Goal: Task Accomplishment & Management: Use online tool/utility

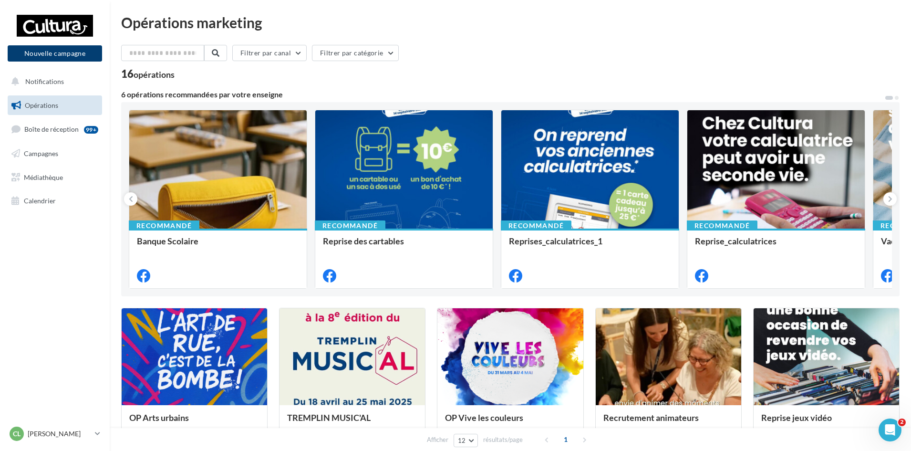
click at [73, 60] on button "Nouvelle campagne" at bounding box center [55, 53] width 94 height 16
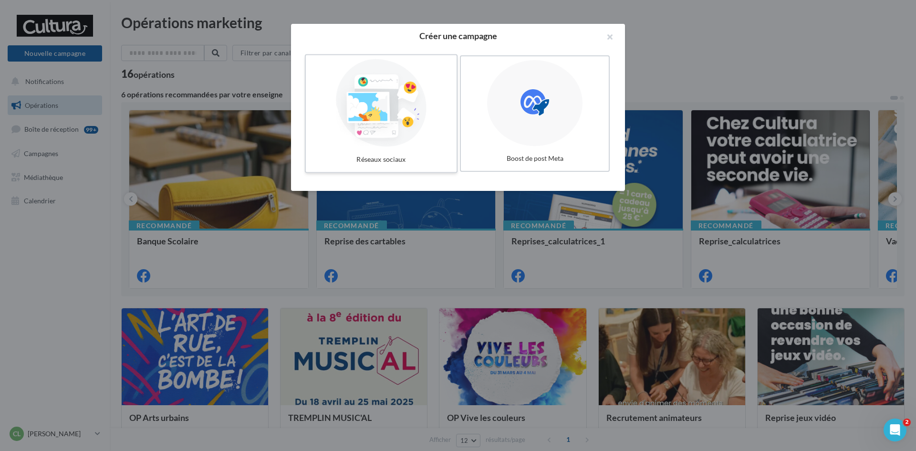
click at [405, 129] on div at bounding box center [381, 103] width 143 height 88
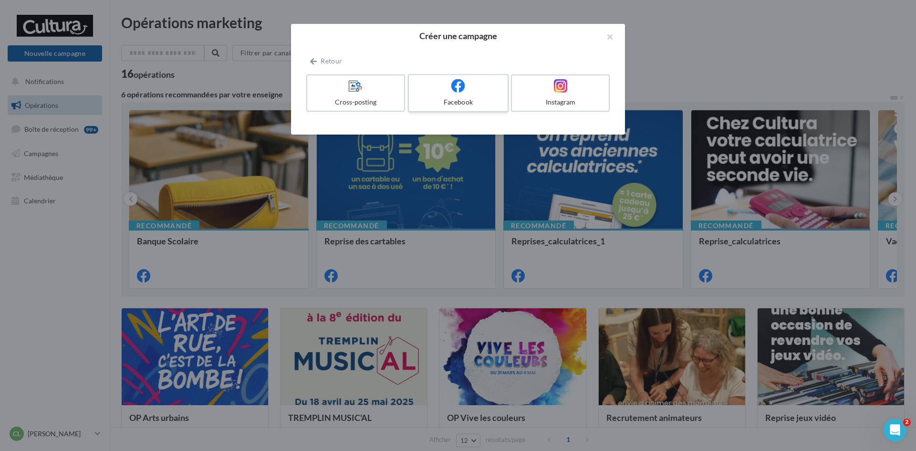
click at [448, 91] on div at bounding box center [458, 86] width 91 height 15
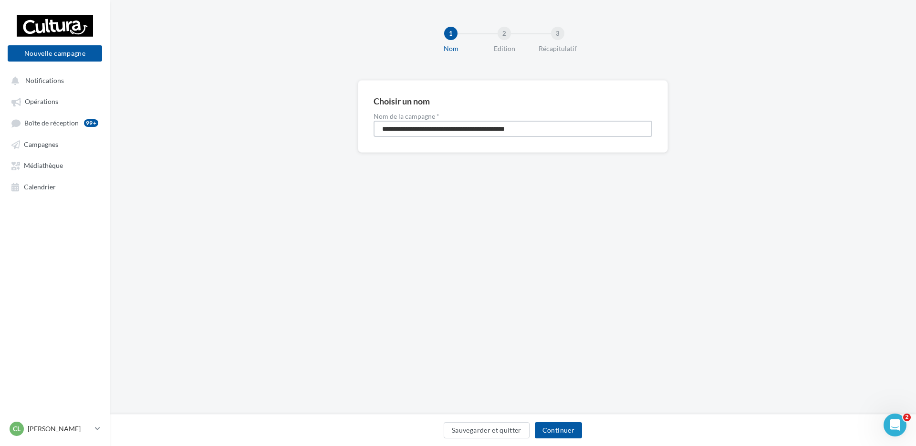
click at [523, 130] on input "**********" at bounding box center [513, 129] width 279 height 16
click at [84, 54] on button "Nouvelle campagne" at bounding box center [55, 53] width 94 height 16
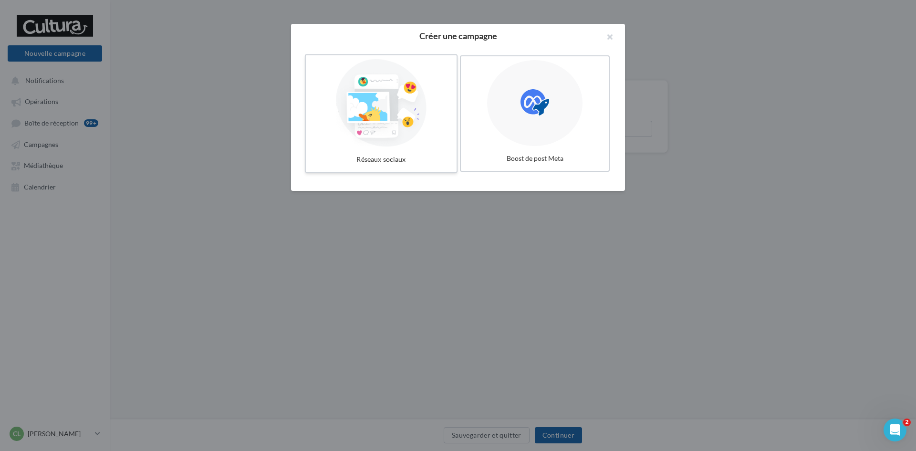
click at [412, 145] on div at bounding box center [381, 103] width 143 height 88
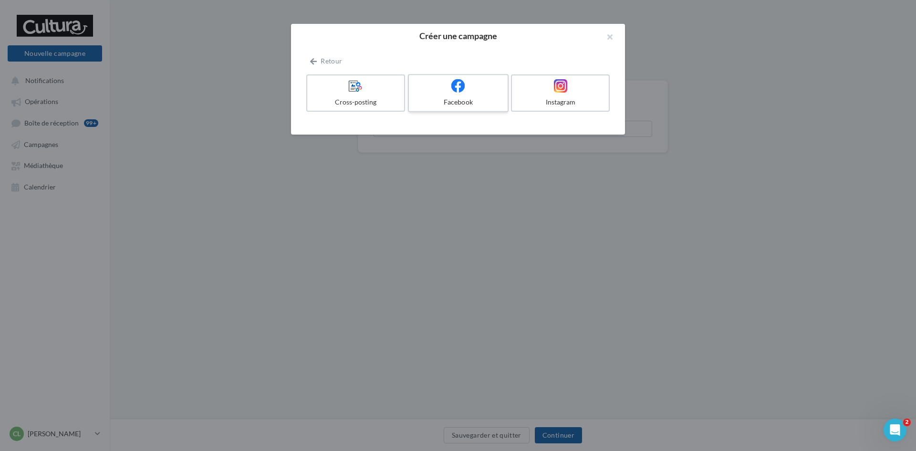
click at [462, 96] on label "Facebook" at bounding box center [458, 93] width 101 height 38
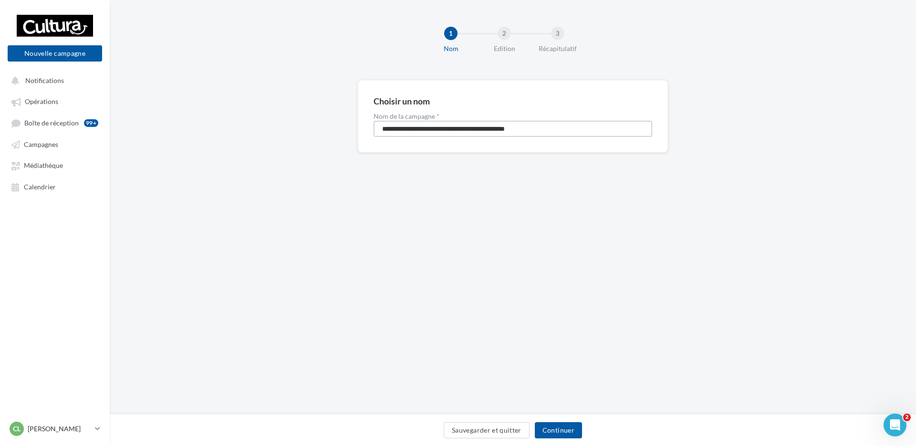
click at [479, 131] on input "**********" at bounding box center [513, 129] width 279 height 16
type input "**********"
click at [569, 430] on button "Continuer" at bounding box center [558, 430] width 47 height 16
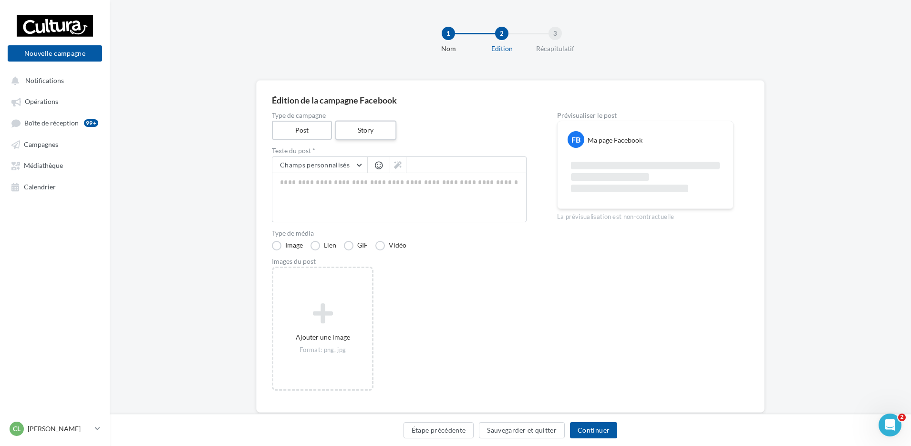
click at [359, 127] on label "Story" at bounding box center [365, 131] width 61 height 20
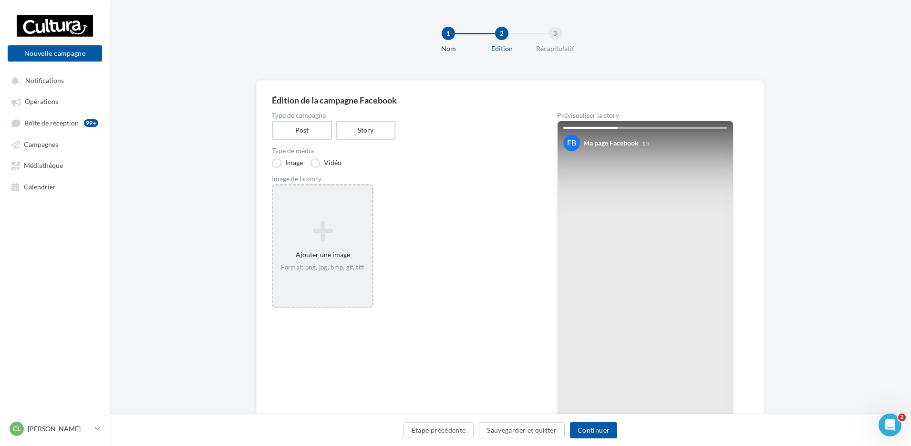
click at [342, 243] on div "Ajouter une image Format: png, jpg, bmp, gif, tiff" at bounding box center [322, 246] width 99 height 61
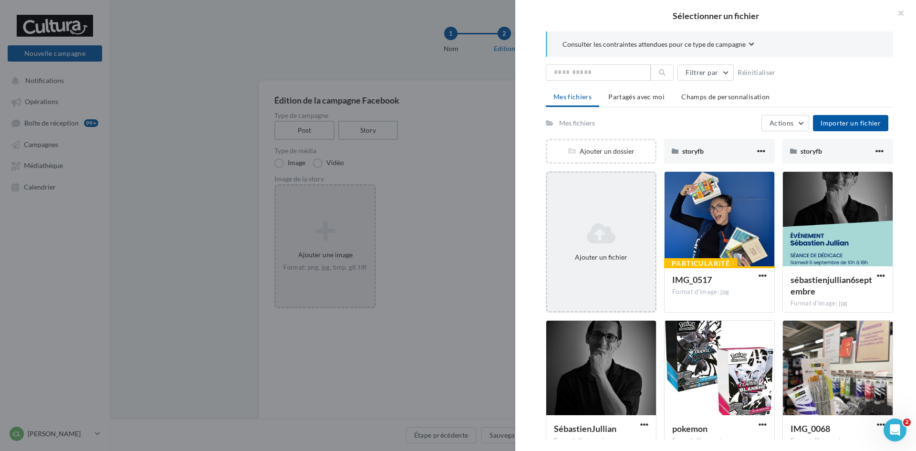
click at [605, 246] on div "Ajouter un fichier" at bounding box center [601, 242] width 108 height 48
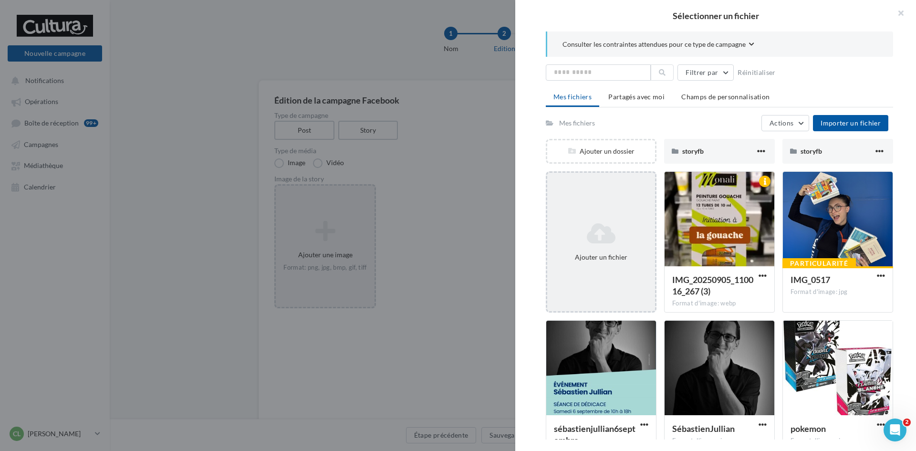
click at [617, 246] on div "Ajouter un fichier" at bounding box center [601, 242] width 108 height 48
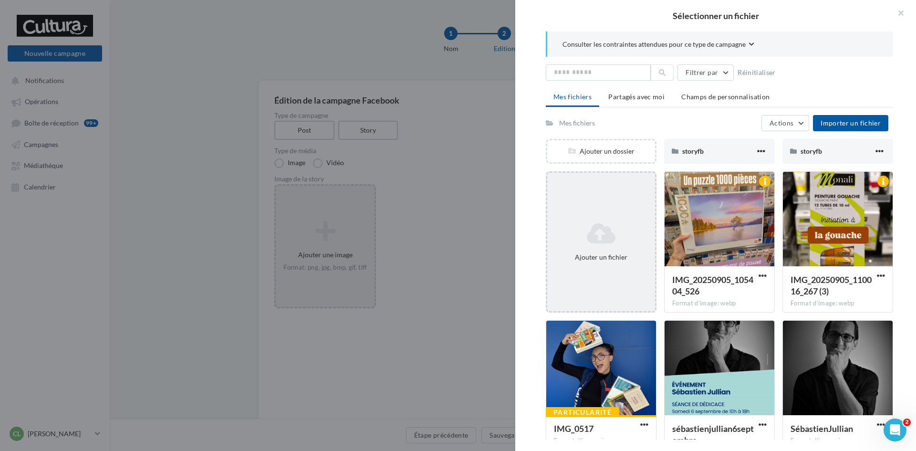
click at [598, 241] on icon at bounding box center [601, 233] width 100 height 23
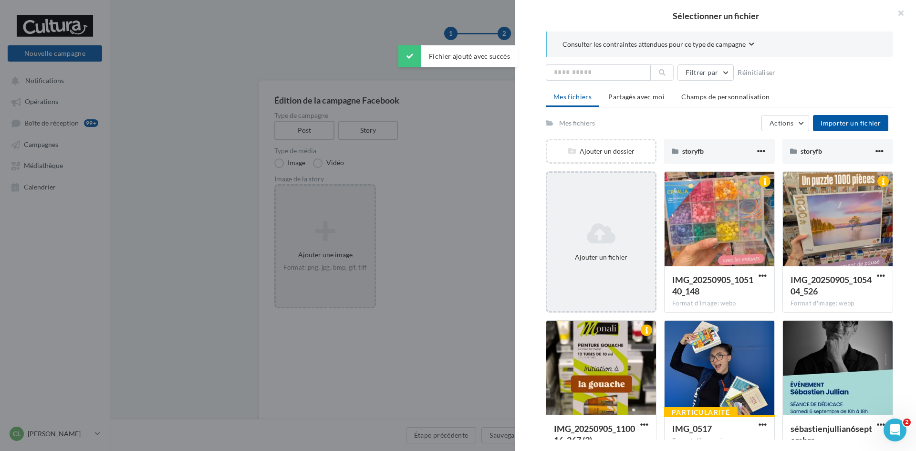
click at [601, 228] on icon at bounding box center [601, 233] width 100 height 23
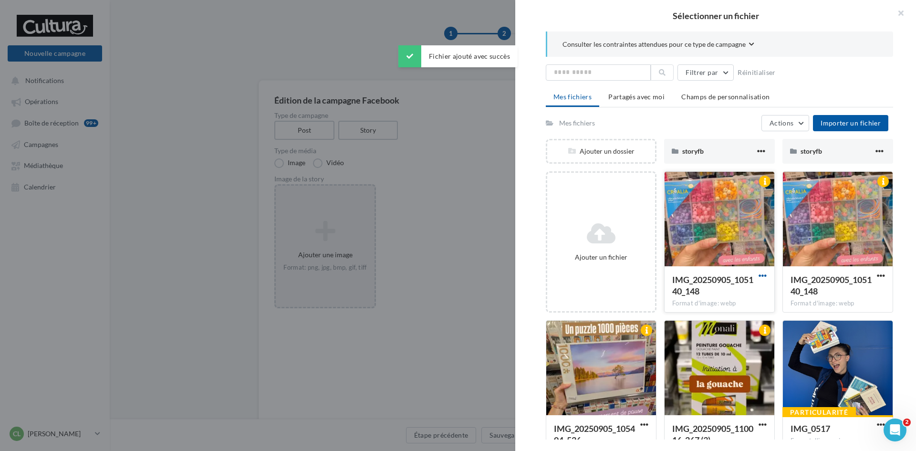
click at [758, 277] on span "button" at bounding box center [762, 275] width 8 height 8
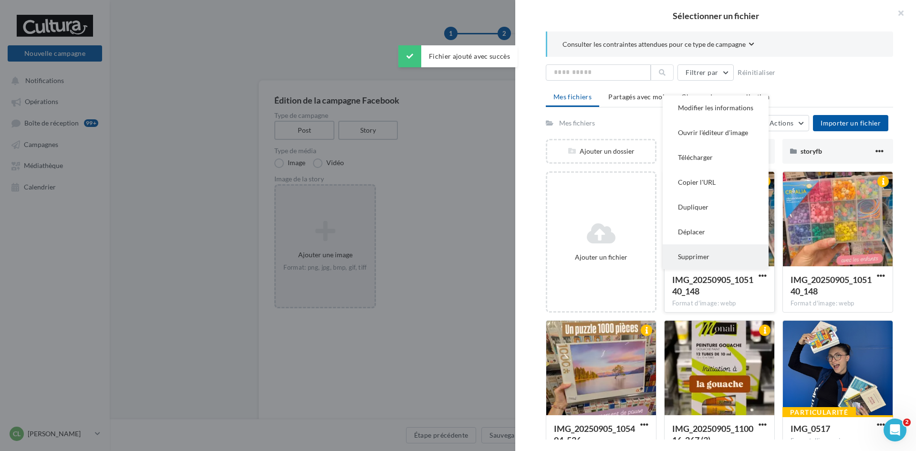
click at [713, 255] on button "Supprimer" at bounding box center [716, 256] width 106 height 25
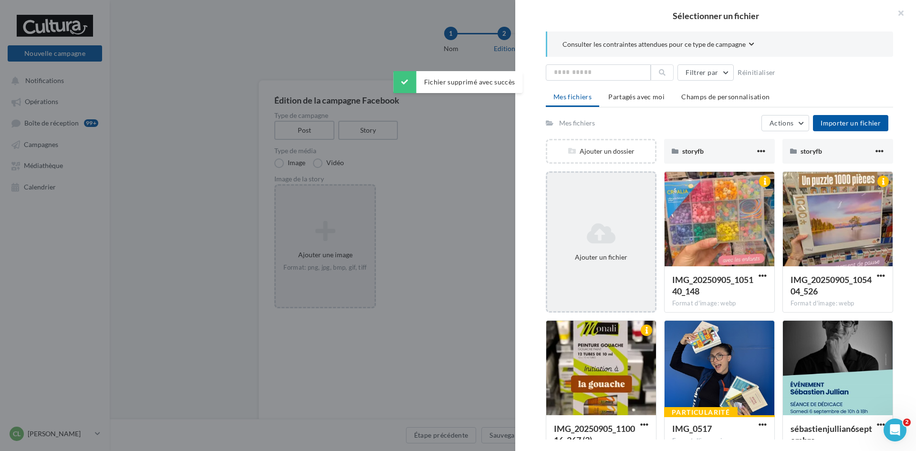
click at [614, 254] on div "Ajouter un fichier" at bounding box center [601, 257] width 100 height 10
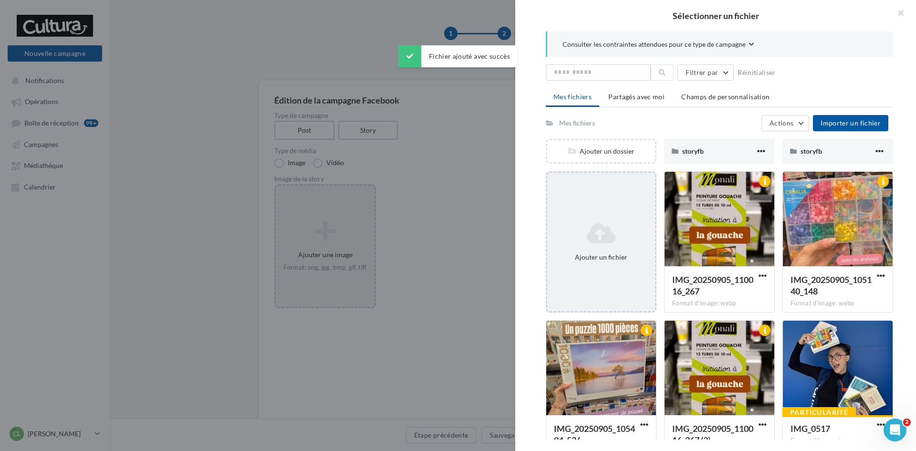
click at [621, 240] on icon at bounding box center [601, 233] width 100 height 23
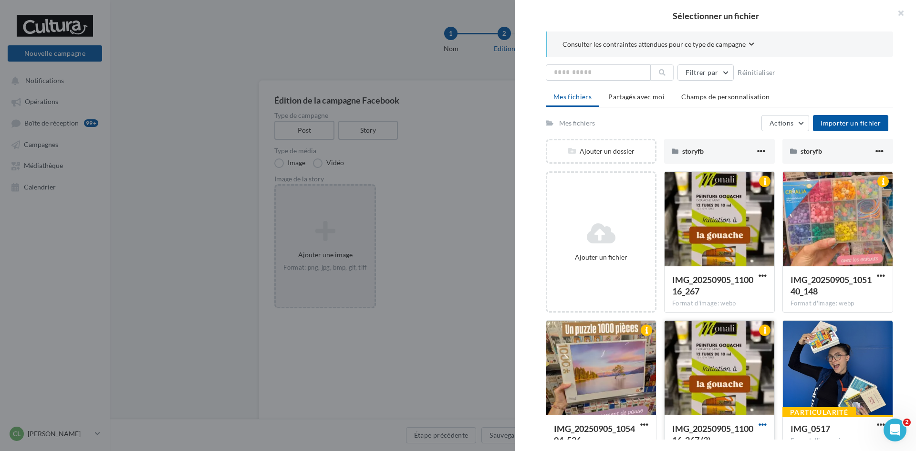
click at [760, 424] on span "button" at bounding box center [762, 424] width 8 height 8
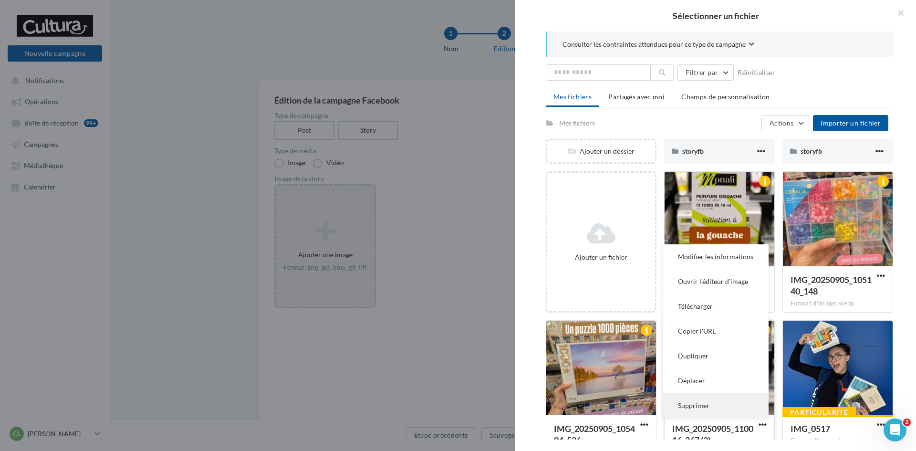
click at [715, 403] on button "Supprimer" at bounding box center [716, 405] width 106 height 25
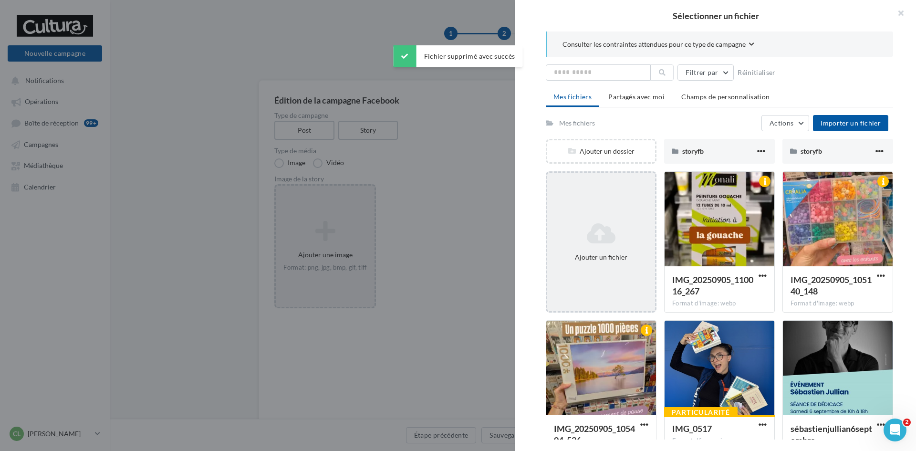
click at [633, 249] on div "Ajouter un fichier" at bounding box center [601, 242] width 108 height 48
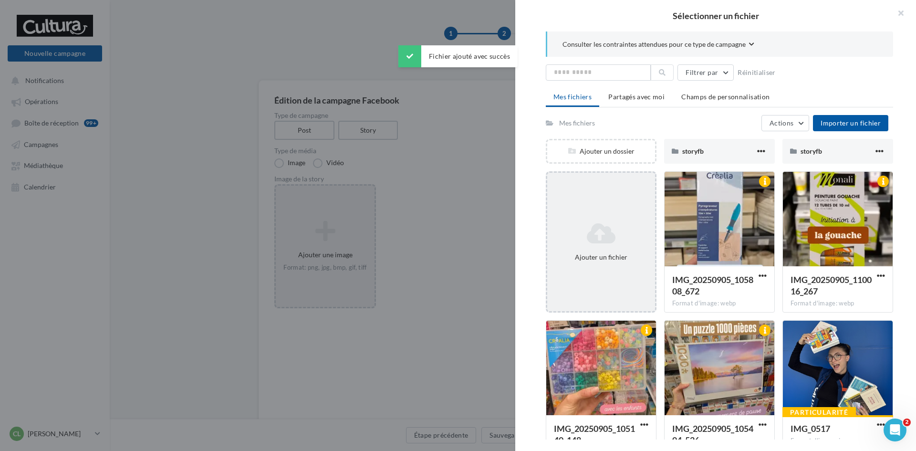
click at [630, 272] on div "Ajouter un fichier" at bounding box center [601, 241] width 111 height 141
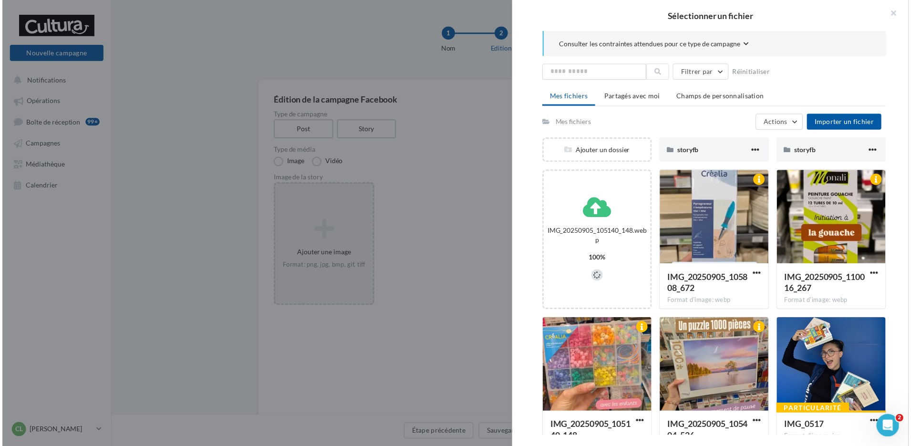
scroll to position [48, 0]
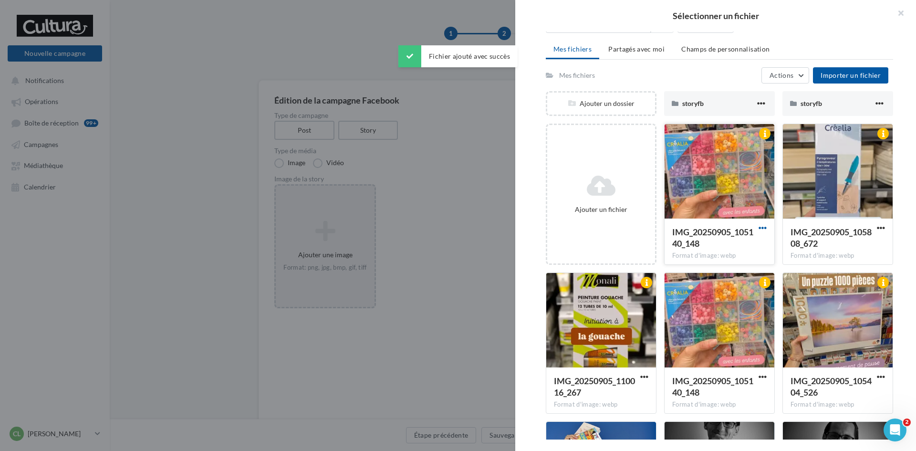
click at [760, 227] on span "button" at bounding box center [762, 228] width 8 height 8
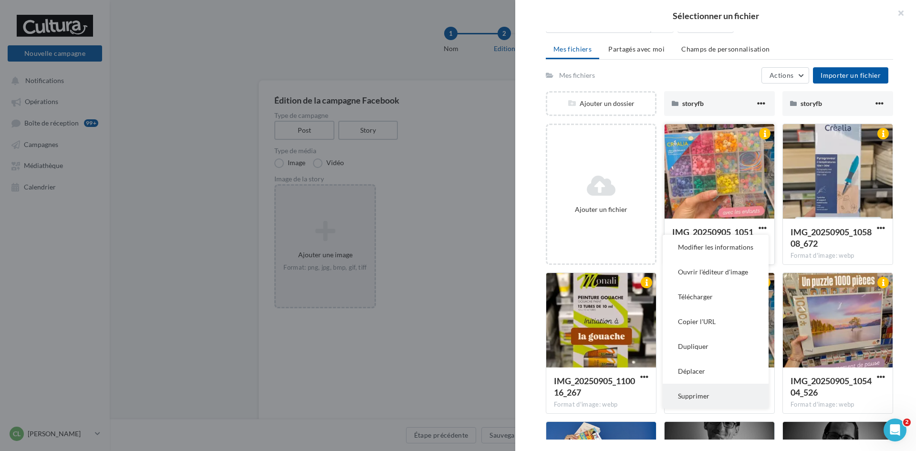
click at [714, 394] on button "Supprimer" at bounding box center [716, 396] width 106 height 25
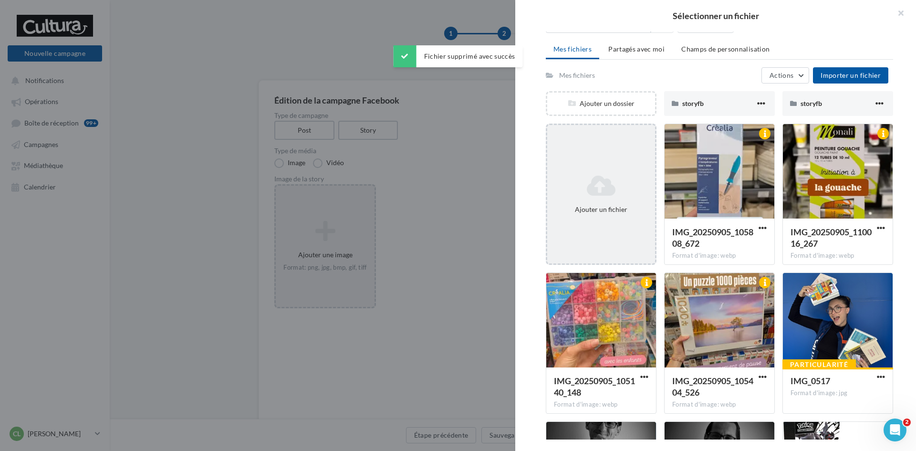
click at [599, 177] on icon at bounding box center [601, 185] width 100 height 23
click at [605, 204] on div "Ajouter un fichier" at bounding box center [601, 194] width 108 height 48
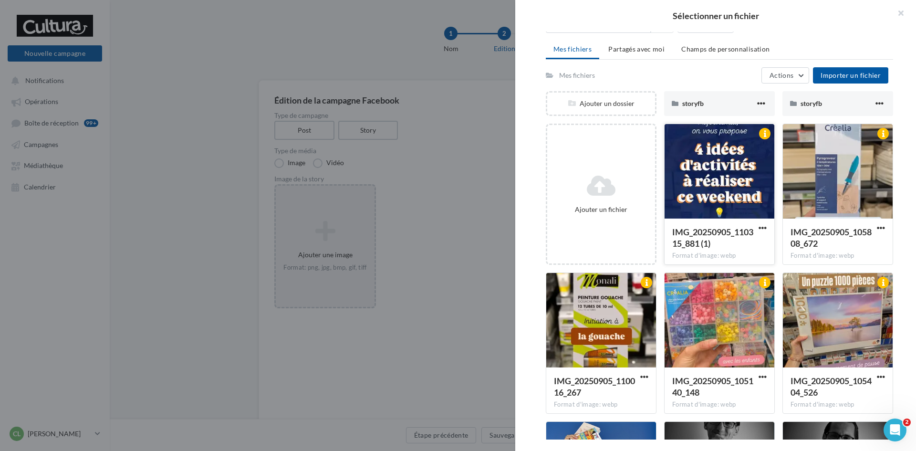
click at [736, 187] on div at bounding box center [720, 171] width 110 height 95
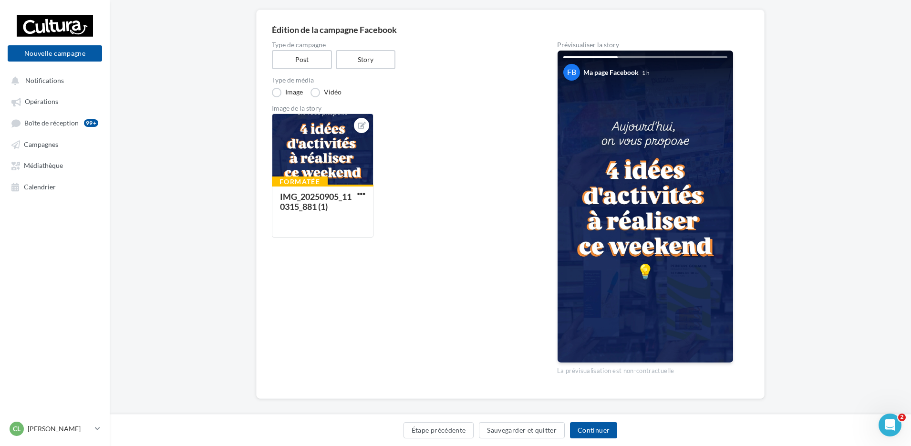
scroll to position [80, 0]
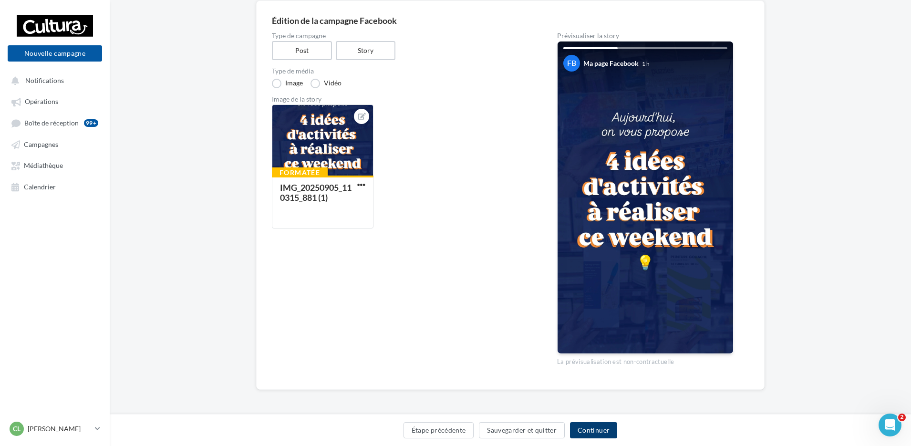
click at [586, 430] on button "Continuer" at bounding box center [593, 430] width 47 height 16
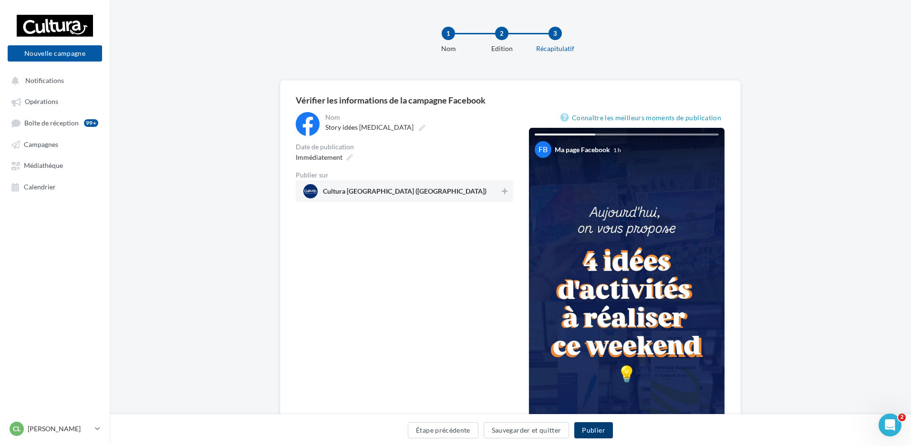
click at [601, 426] on button "Publier" at bounding box center [593, 430] width 38 height 16
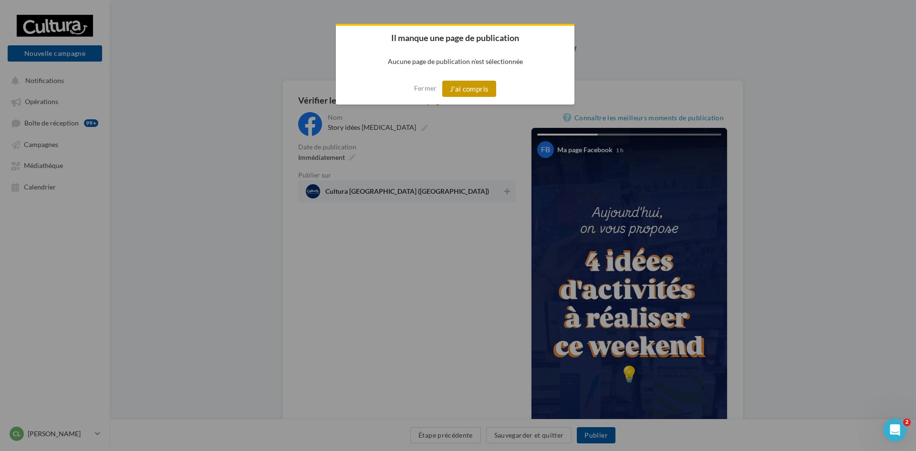
click at [472, 94] on button "J'ai compris" at bounding box center [469, 89] width 54 height 16
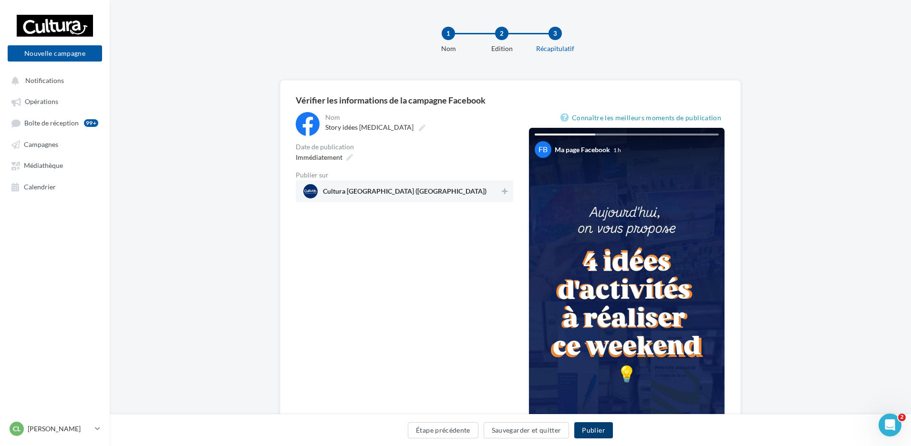
click at [591, 429] on button "Publier" at bounding box center [593, 430] width 38 height 16
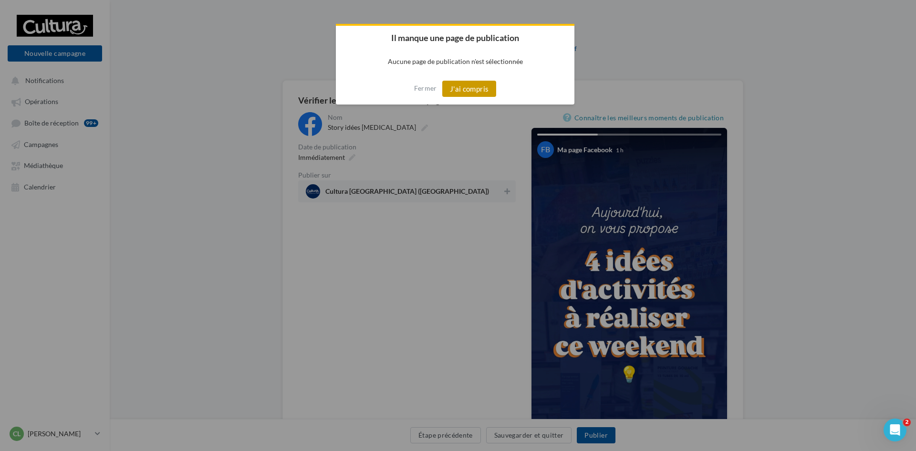
click at [475, 90] on button "J'ai compris" at bounding box center [469, 89] width 54 height 16
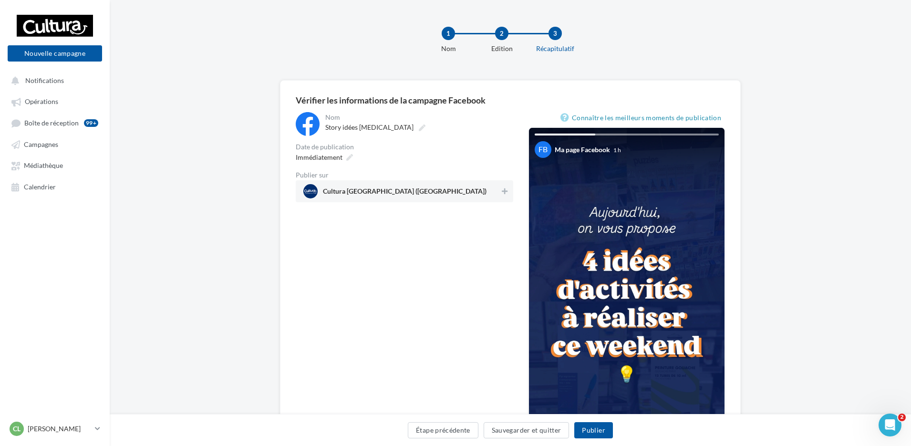
click at [434, 196] on span "Cultura [GEOGRAPHIC_DATA] ([GEOGRAPHIC_DATA])" at bounding box center [401, 191] width 197 height 14
click at [609, 430] on button "Publier" at bounding box center [593, 430] width 38 height 16
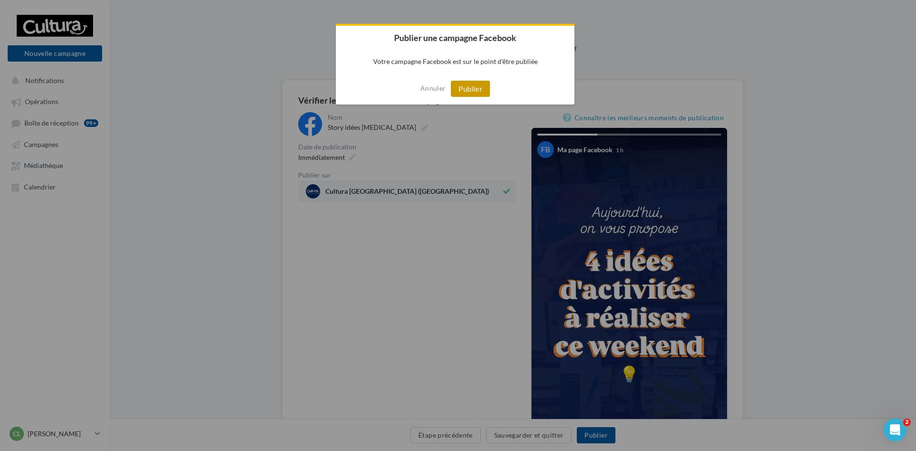
click at [470, 89] on button "Publier" at bounding box center [470, 89] width 39 height 16
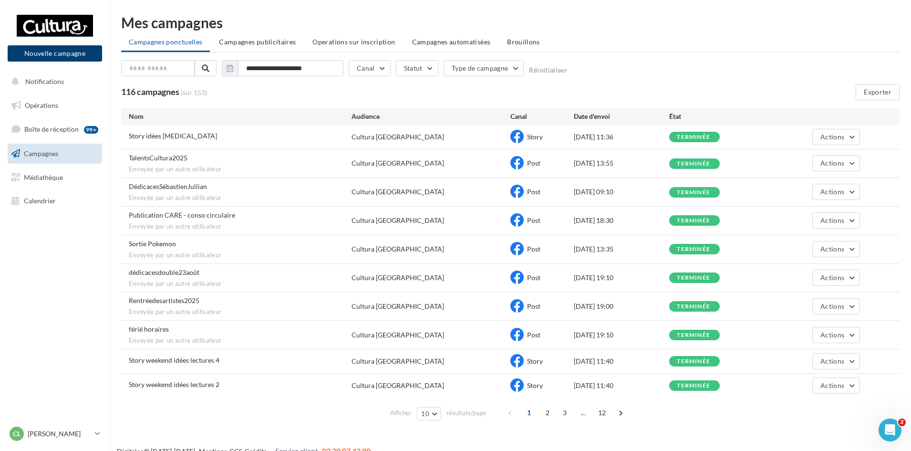
click at [66, 55] on button "Nouvelle campagne" at bounding box center [55, 53] width 94 height 16
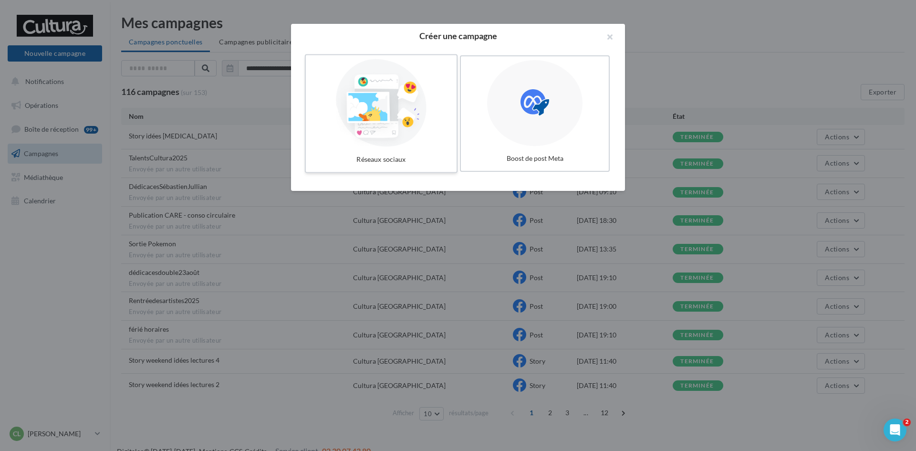
click at [405, 123] on div at bounding box center [381, 103] width 143 height 88
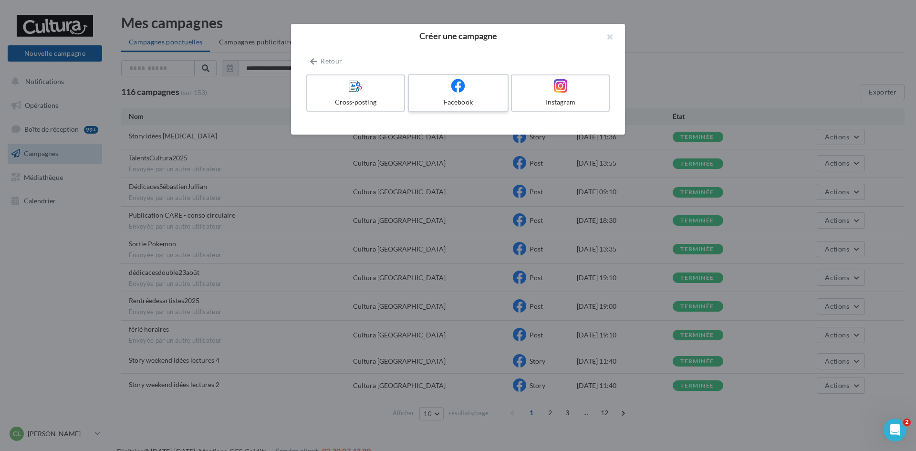
click at [456, 93] on span at bounding box center [458, 86] width 14 height 15
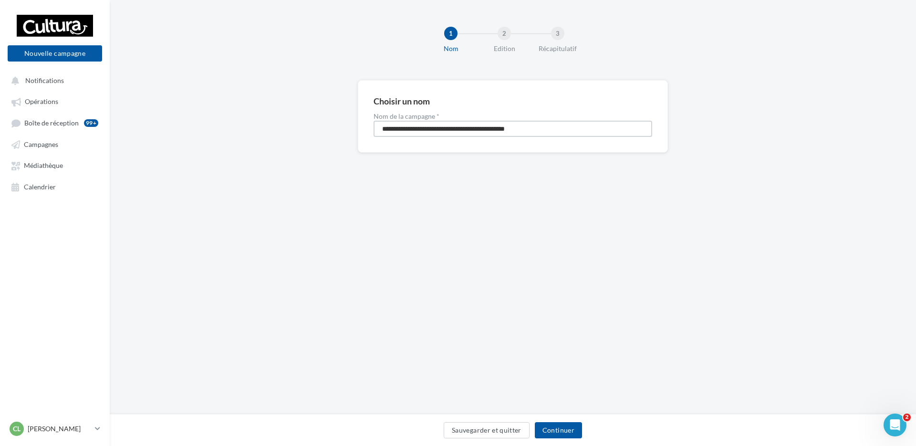
click at [435, 132] on input "**********" at bounding box center [513, 129] width 279 height 16
click at [434, 131] on input "**********" at bounding box center [513, 129] width 279 height 16
click at [511, 117] on label "Nom de la campagne *" at bounding box center [513, 116] width 279 height 7
click at [511, 121] on input "**********" at bounding box center [513, 129] width 279 height 16
click at [511, 132] on input "**********" at bounding box center [513, 129] width 279 height 16
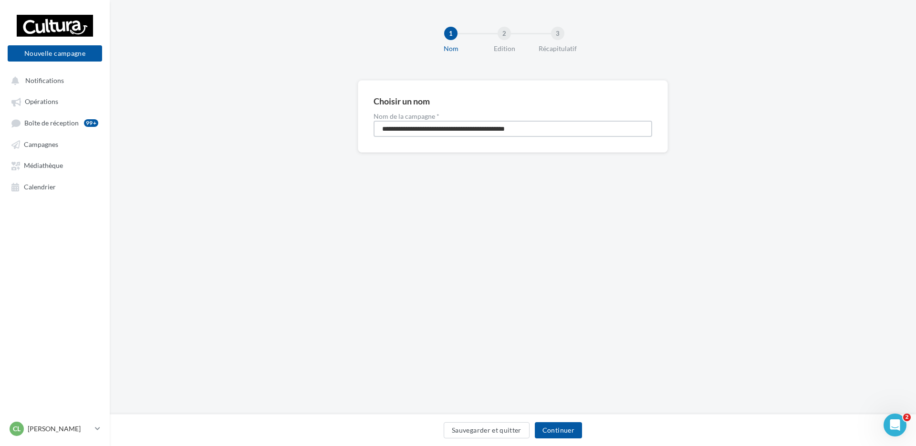
click at [511, 132] on input "**********" at bounding box center [513, 129] width 279 height 16
type input "**********"
click at [562, 433] on button "Continuer" at bounding box center [558, 430] width 47 height 16
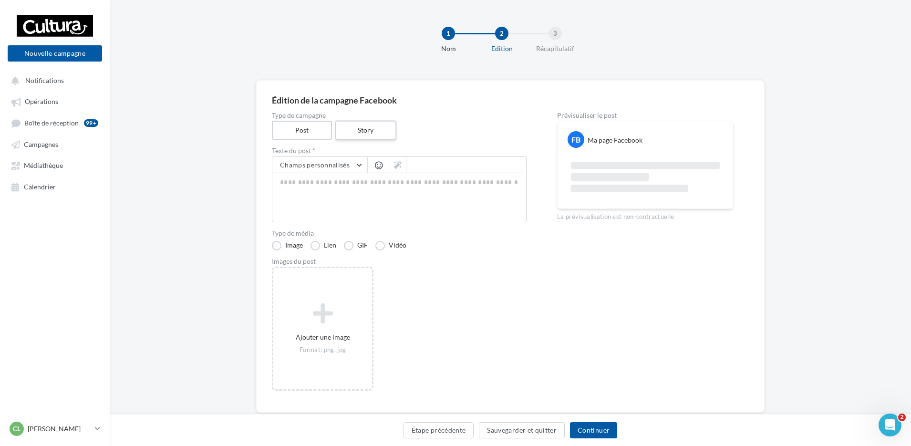
click at [365, 135] on label "Story" at bounding box center [365, 131] width 61 height 20
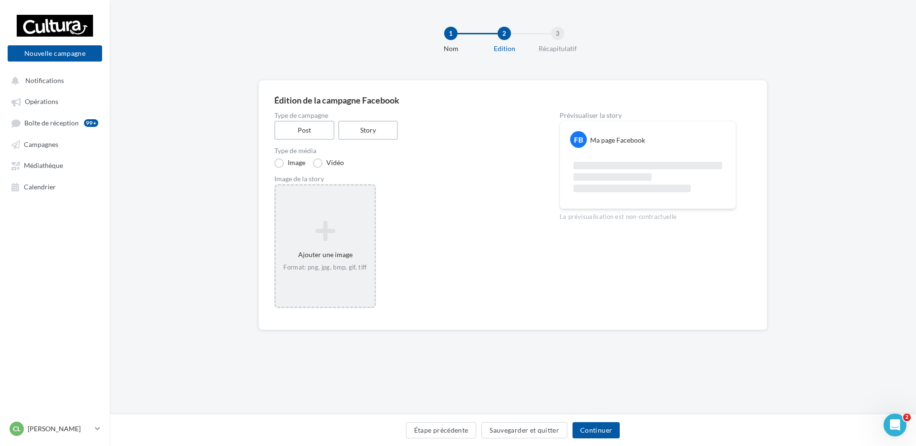
click at [331, 260] on div "Ajouter une image Format: png, jpg, bmp, gif, tiff" at bounding box center [325, 246] width 99 height 61
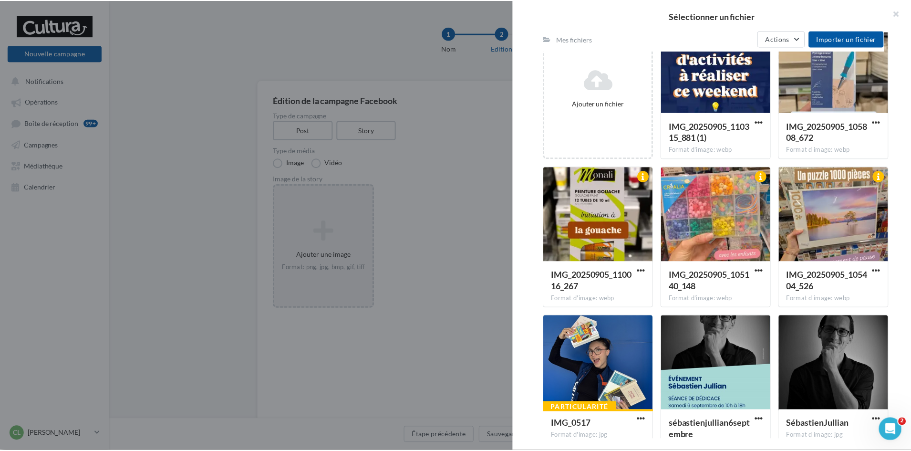
scroll to position [131, 0]
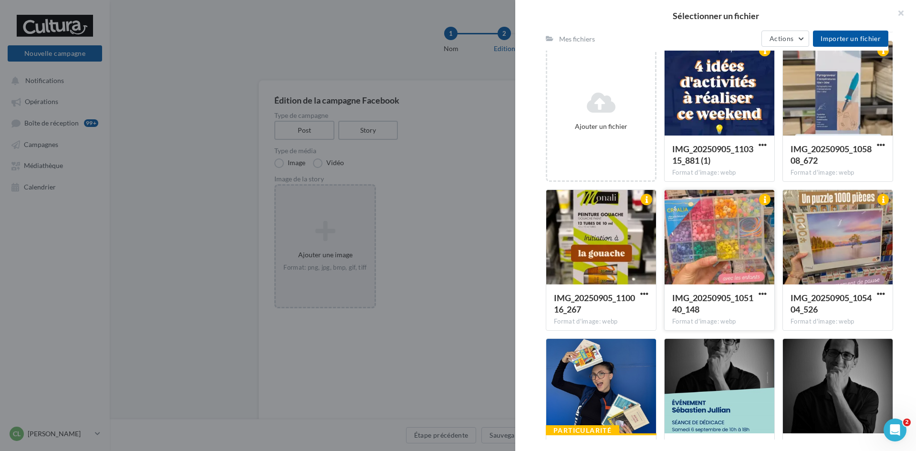
click at [732, 220] on div at bounding box center [720, 237] width 110 height 95
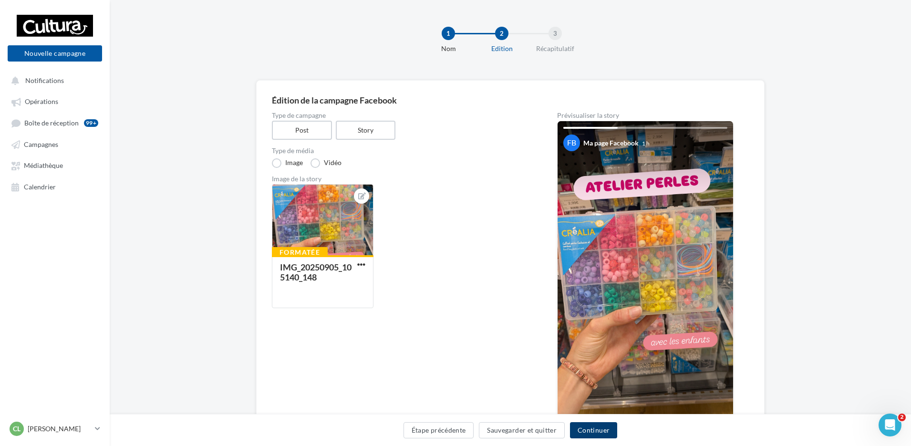
click at [604, 431] on button "Continuer" at bounding box center [593, 430] width 47 height 16
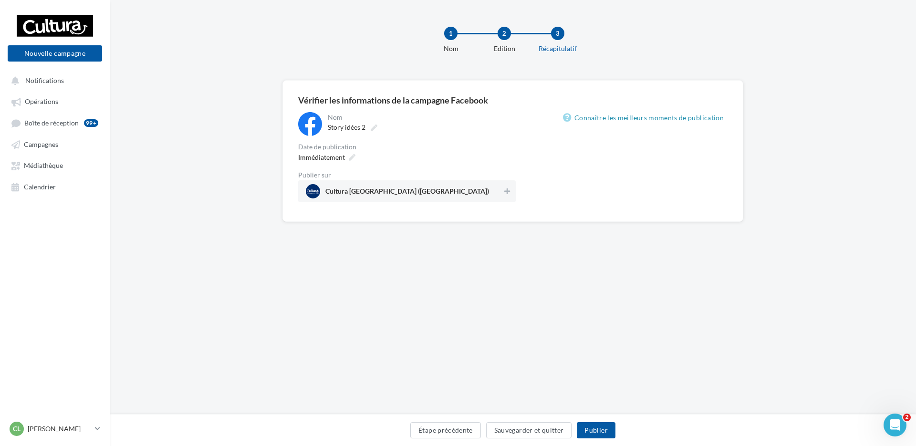
click at [435, 198] on span "Cultura [GEOGRAPHIC_DATA] ([GEOGRAPHIC_DATA])" at bounding box center [404, 191] width 197 height 14
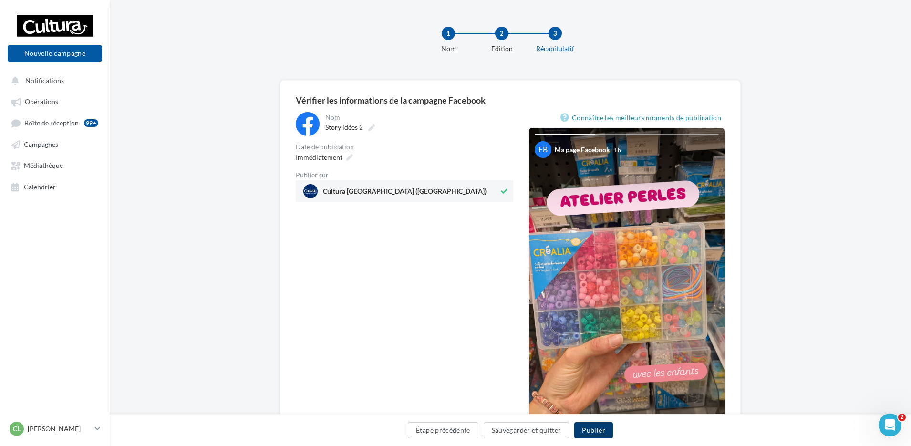
click at [602, 427] on button "Publier" at bounding box center [593, 430] width 38 height 16
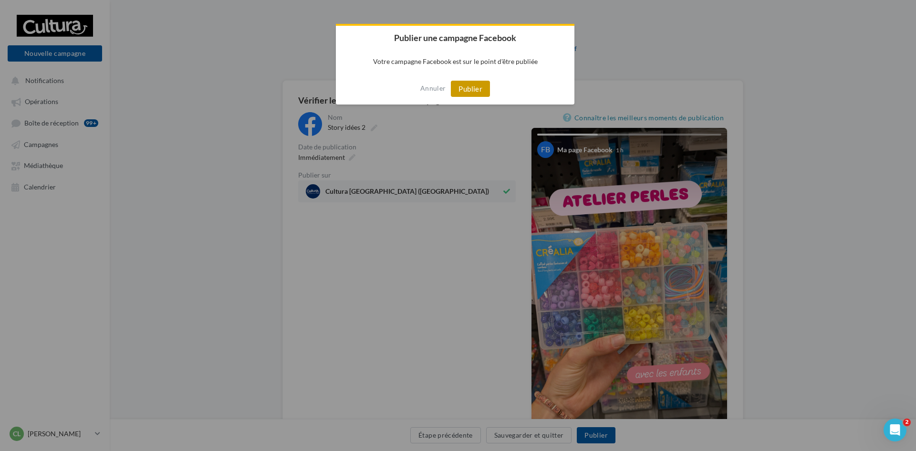
click at [464, 90] on button "Publier" at bounding box center [470, 89] width 39 height 16
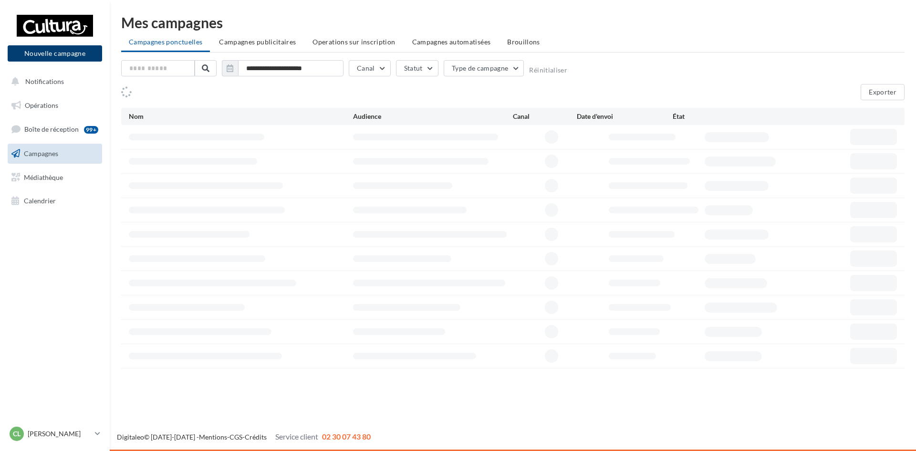
click at [55, 55] on button "Nouvelle campagne" at bounding box center [55, 53] width 94 height 16
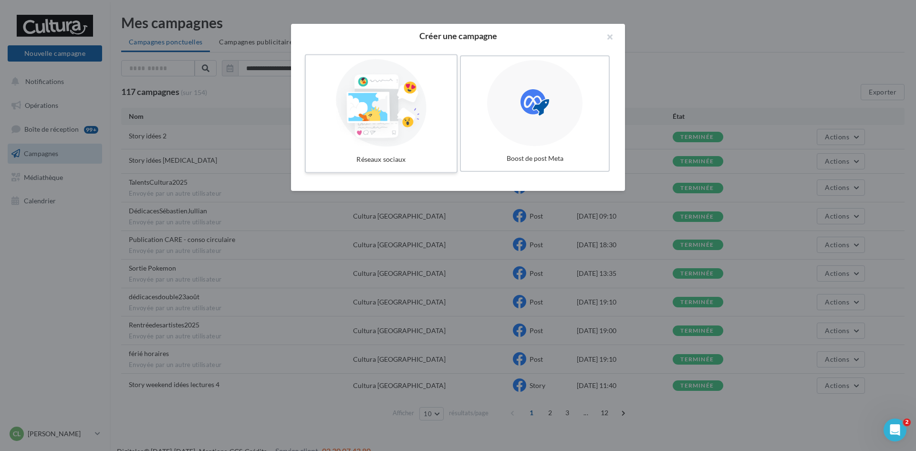
click at [448, 121] on div at bounding box center [381, 103] width 143 height 88
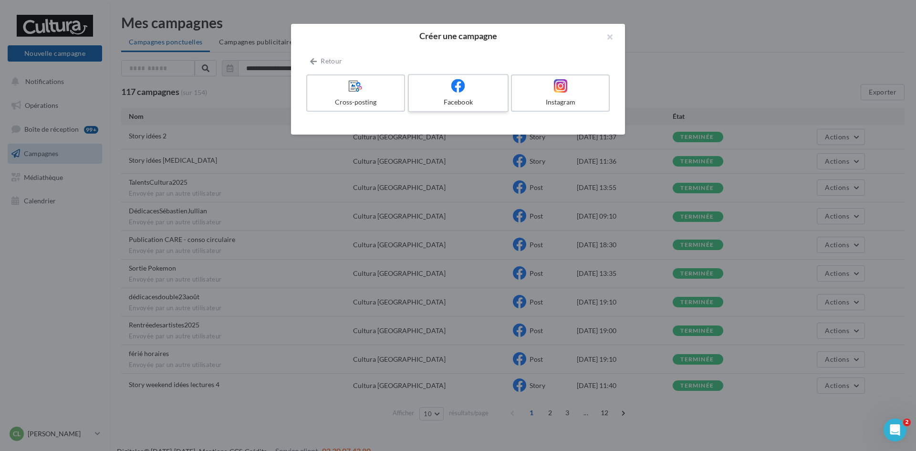
click at [472, 95] on label "Facebook" at bounding box center [458, 93] width 101 height 38
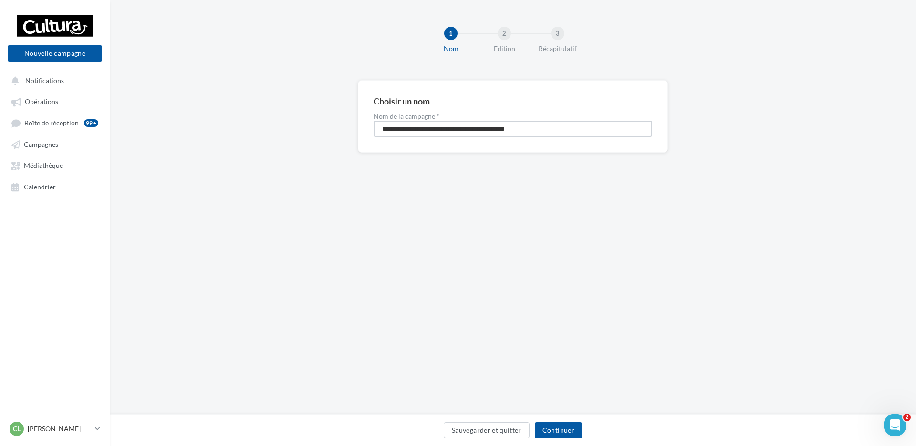
click at [443, 132] on input "**********" at bounding box center [513, 129] width 279 height 16
type input "**********"
click at [551, 427] on button "Continuer" at bounding box center [558, 430] width 47 height 16
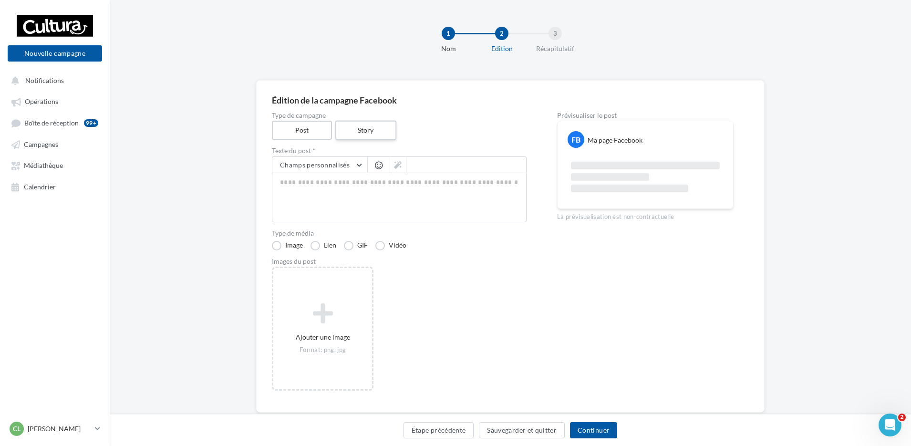
click at [375, 121] on label "Story" at bounding box center [365, 131] width 61 height 20
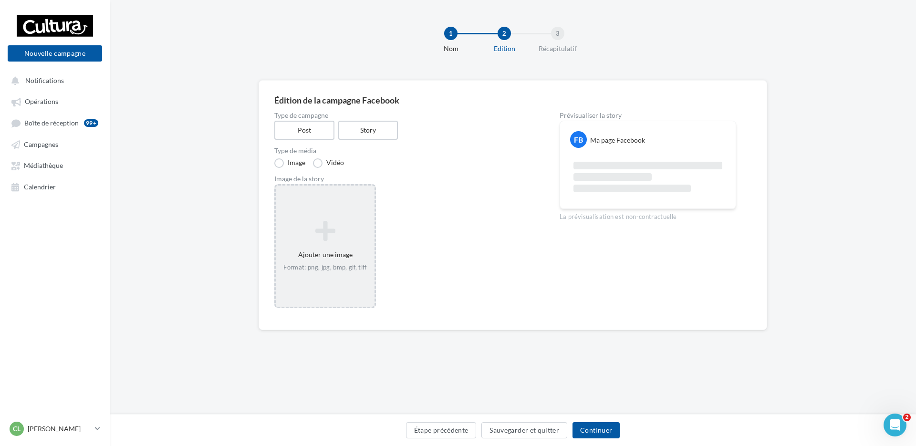
click at [318, 251] on div "Ajouter une image Format: png, jpg, bmp, gif, tiff" at bounding box center [325, 246] width 99 height 61
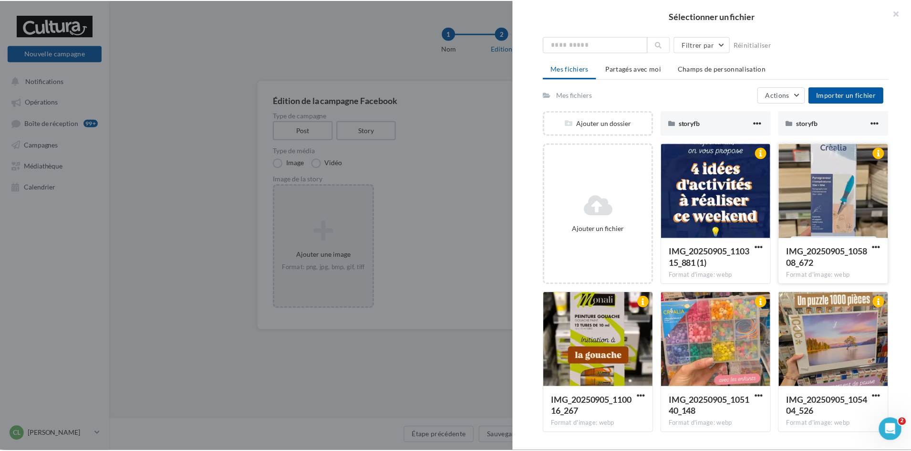
scroll to position [143, 0]
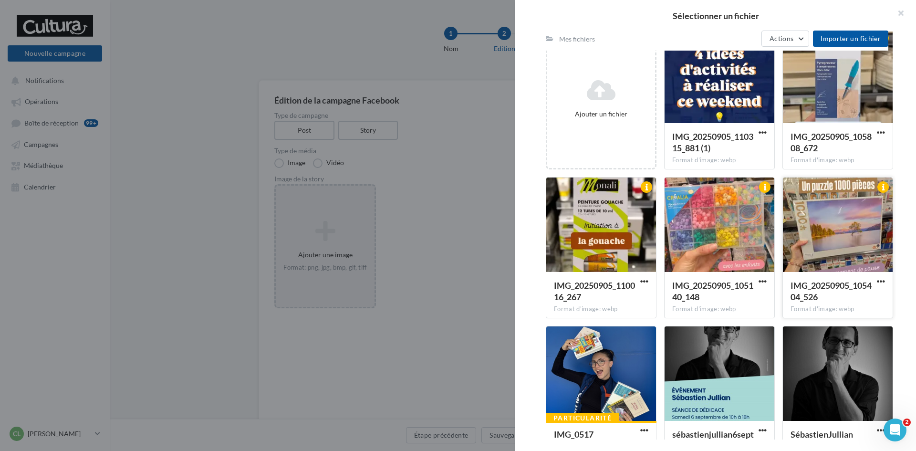
click at [832, 226] on div at bounding box center [838, 224] width 110 height 95
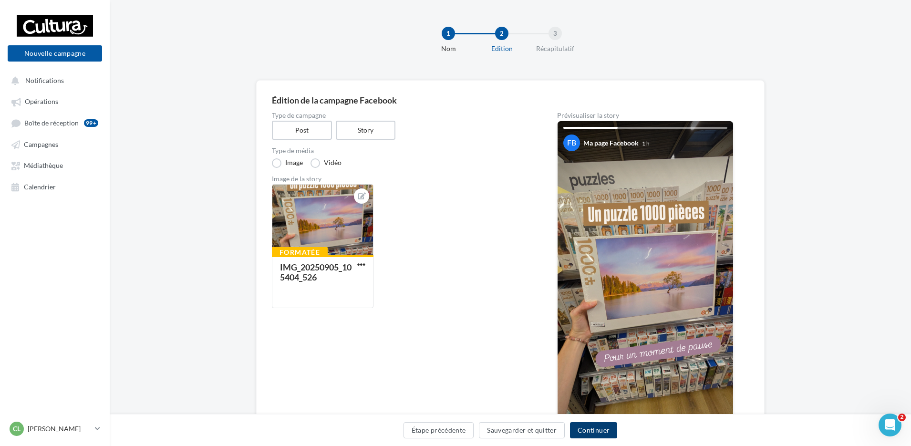
click at [600, 430] on button "Continuer" at bounding box center [593, 430] width 47 height 16
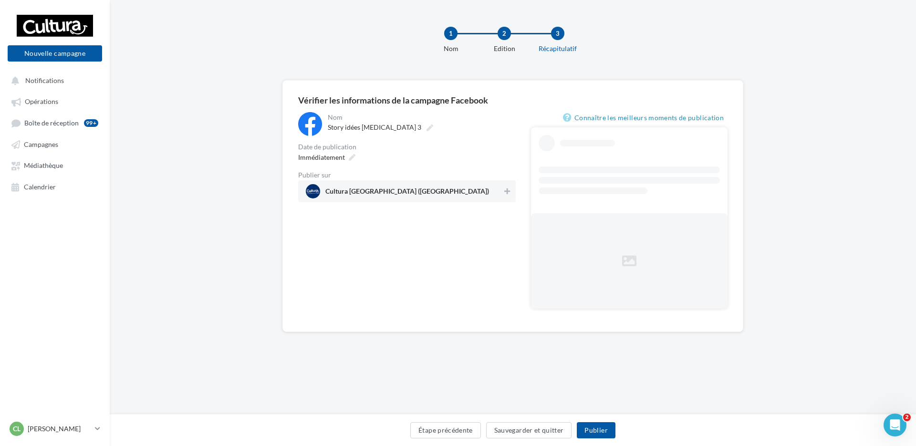
click at [421, 190] on span "Cultura [GEOGRAPHIC_DATA] ([GEOGRAPHIC_DATA])" at bounding box center [404, 191] width 197 height 14
click at [595, 424] on button "Publier" at bounding box center [596, 430] width 38 height 16
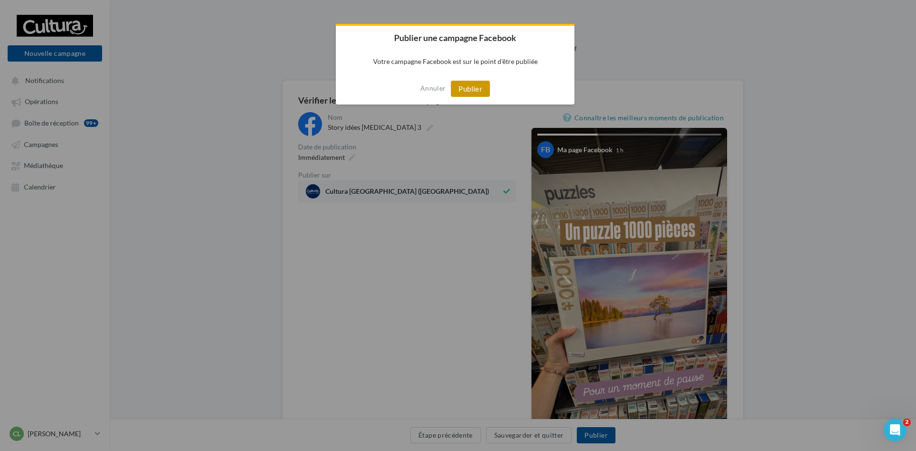
click at [484, 93] on button "Publier" at bounding box center [470, 89] width 39 height 16
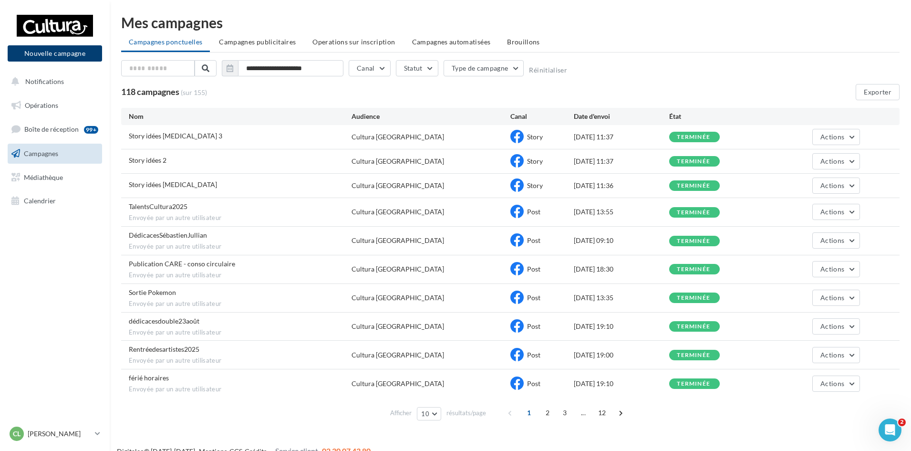
click at [74, 55] on button "Nouvelle campagne" at bounding box center [55, 53] width 94 height 16
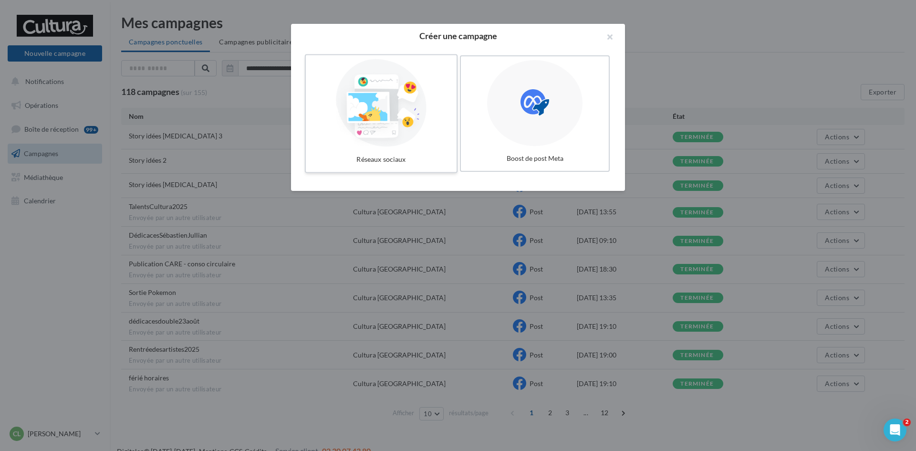
click at [359, 78] on div at bounding box center [381, 103] width 143 height 88
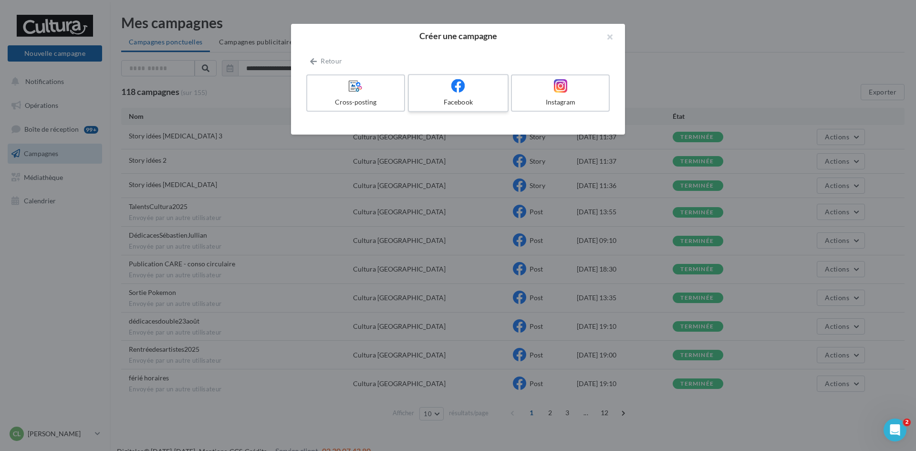
click at [470, 91] on div at bounding box center [458, 86] width 91 height 15
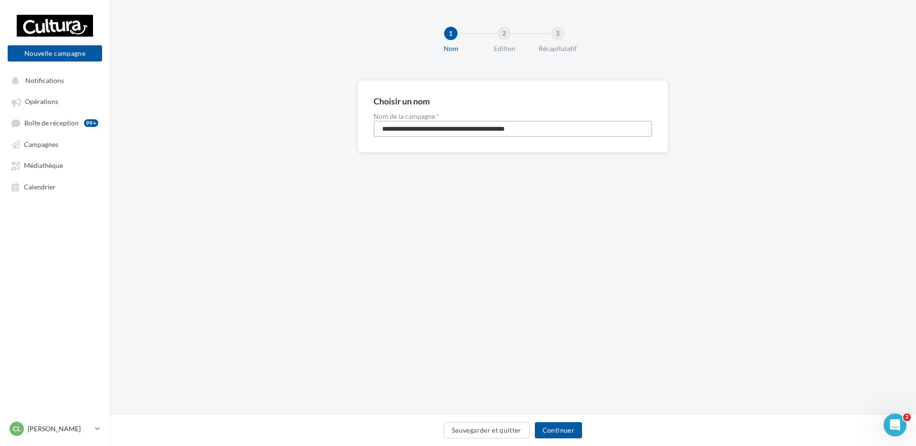
click at [446, 127] on input "**********" at bounding box center [513, 129] width 279 height 16
type input "**********"
click at [559, 427] on button "Continuer" at bounding box center [558, 430] width 47 height 16
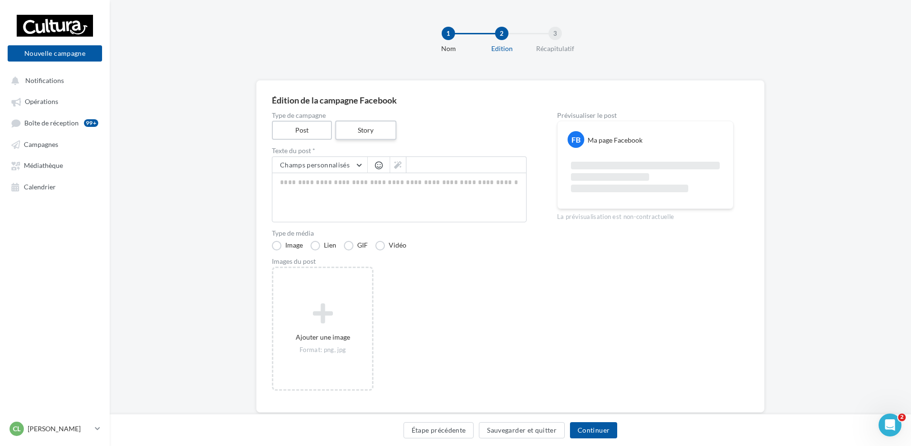
click at [375, 135] on label "Story" at bounding box center [365, 131] width 61 height 20
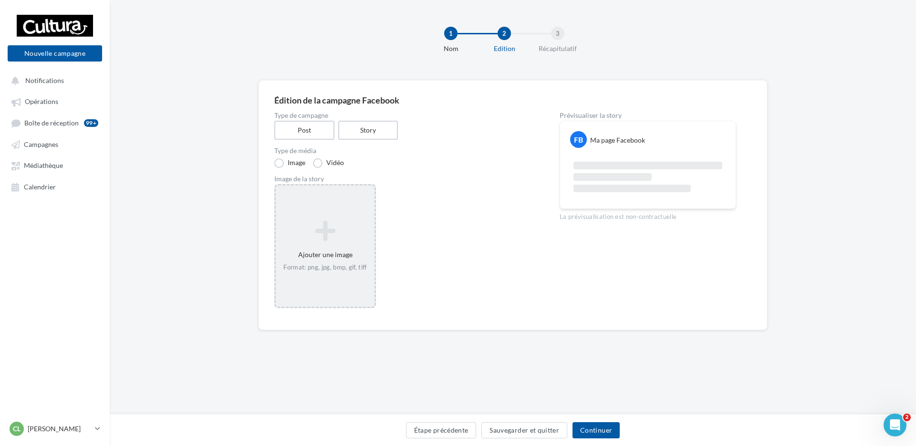
click at [325, 235] on icon at bounding box center [325, 230] width 91 height 23
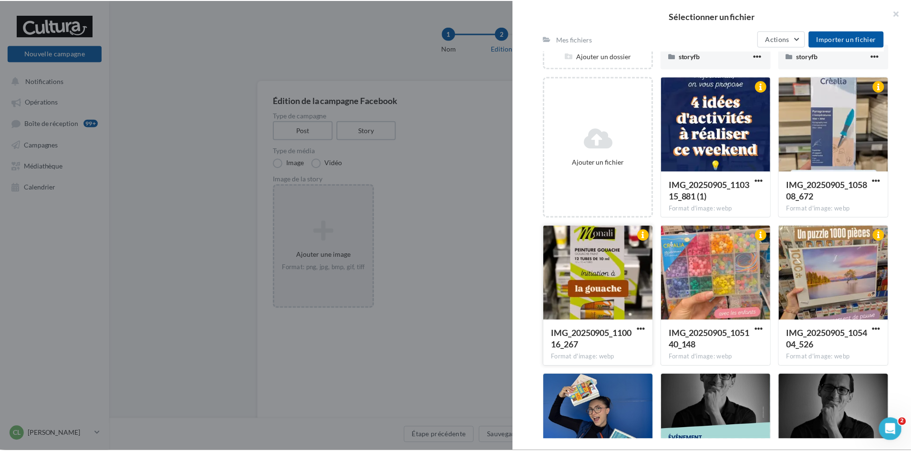
scroll to position [95, 0]
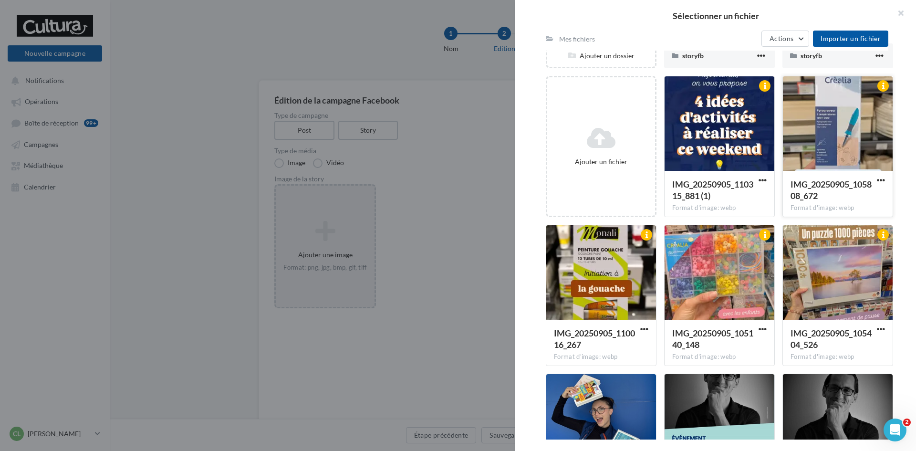
click at [813, 156] on div at bounding box center [838, 123] width 110 height 95
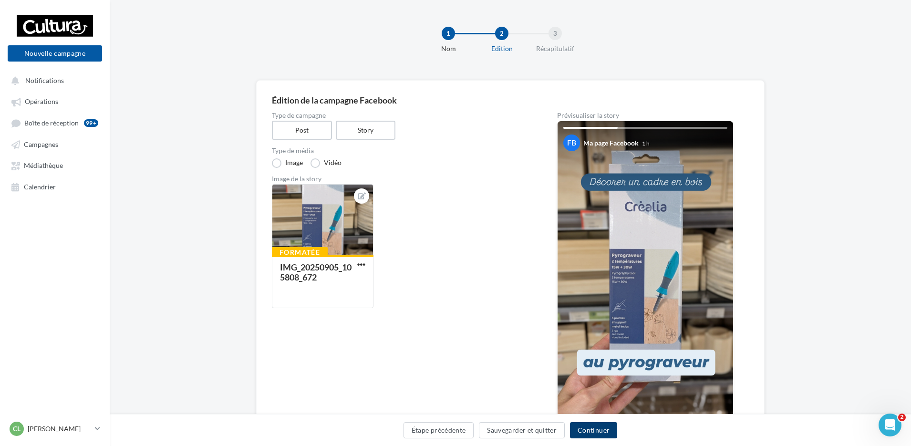
click at [589, 427] on button "Continuer" at bounding box center [593, 430] width 47 height 16
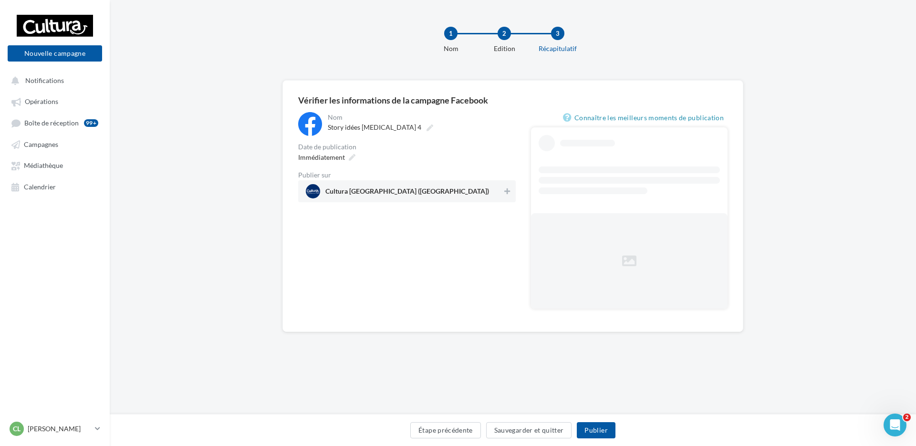
click at [423, 175] on div "Publier sur" at bounding box center [407, 175] width 218 height 7
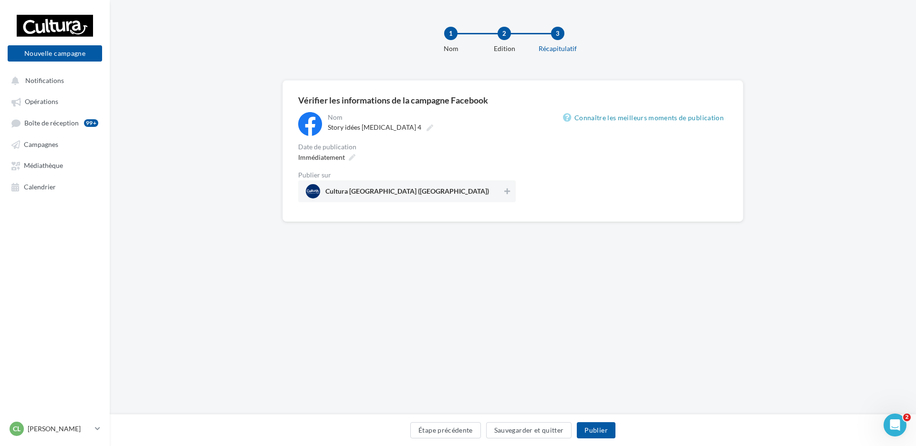
click at [437, 191] on span "Cultura Albertville (Albertville)" at bounding box center [404, 191] width 197 height 14
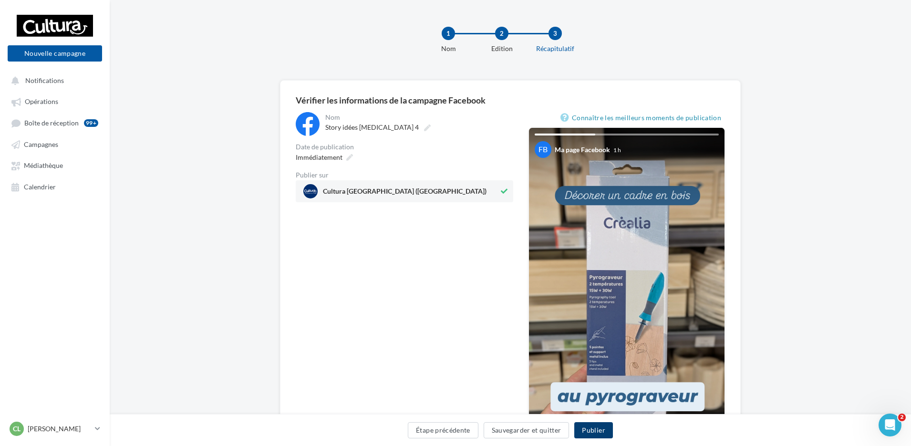
click at [589, 436] on button "Publier" at bounding box center [593, 430] width 38 height 16
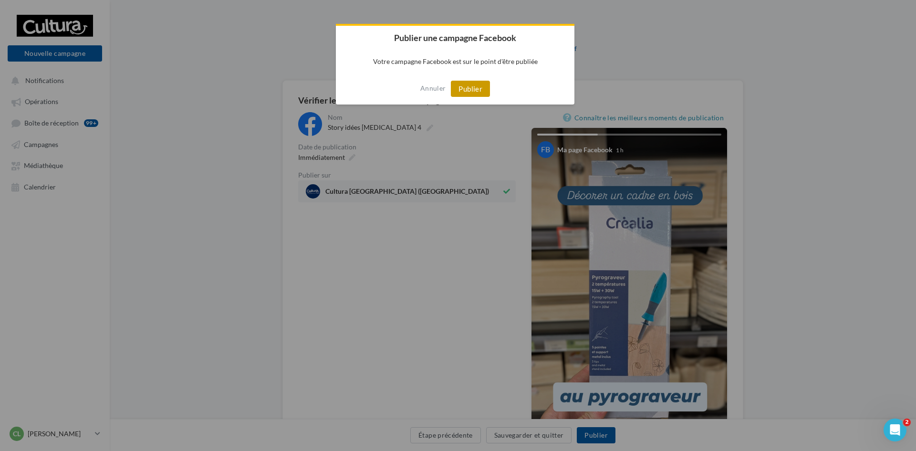
click at [478, 88] on button "Publier" at bounding box center [470, 89] width 39 height 16
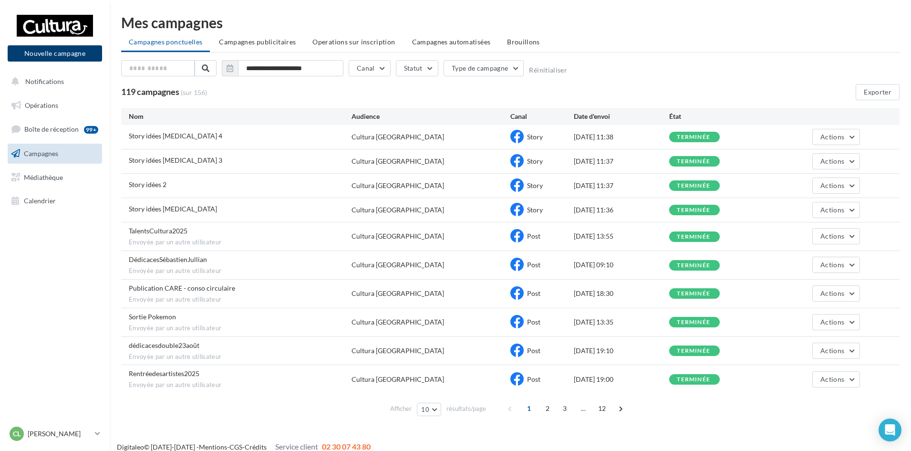
click at [76, 55] on button "Nouvelle campagne" at bounding box center [55, 53] width 94 height 16
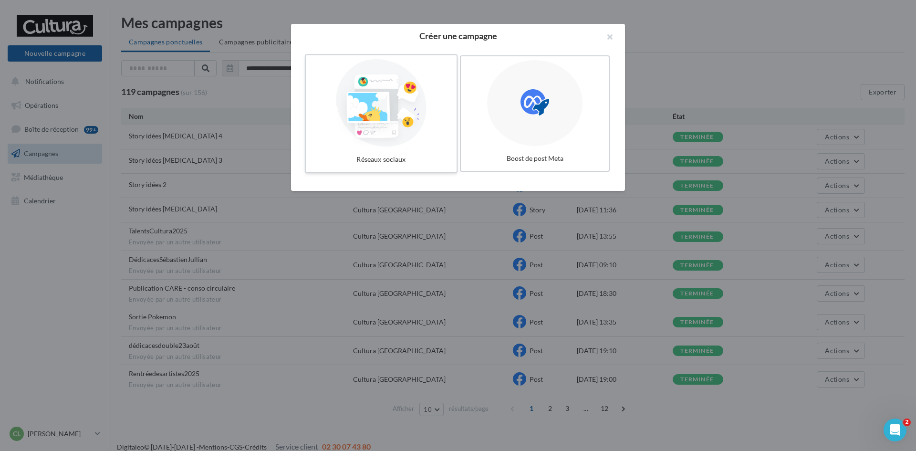
click at [384, 121] on div at bounding box center [381, 103] width 143 height 88
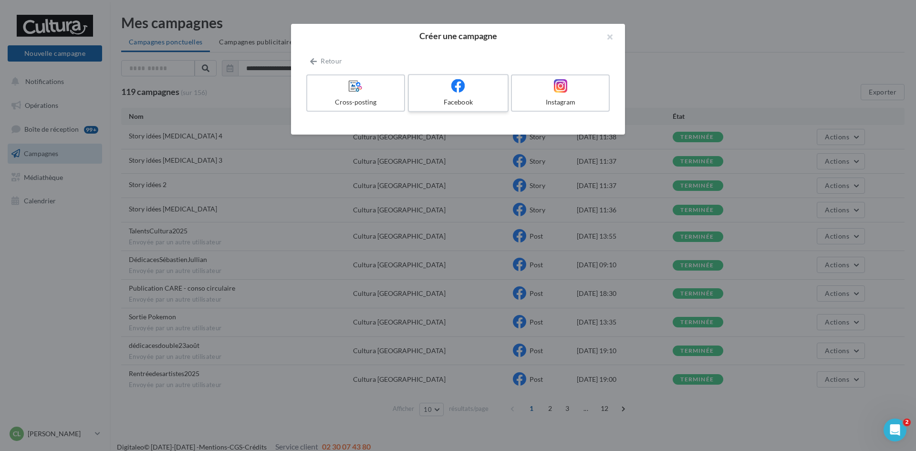
click at [477, 96] on label "Facebook" at bounding box center [458, 93] width 101 height 38
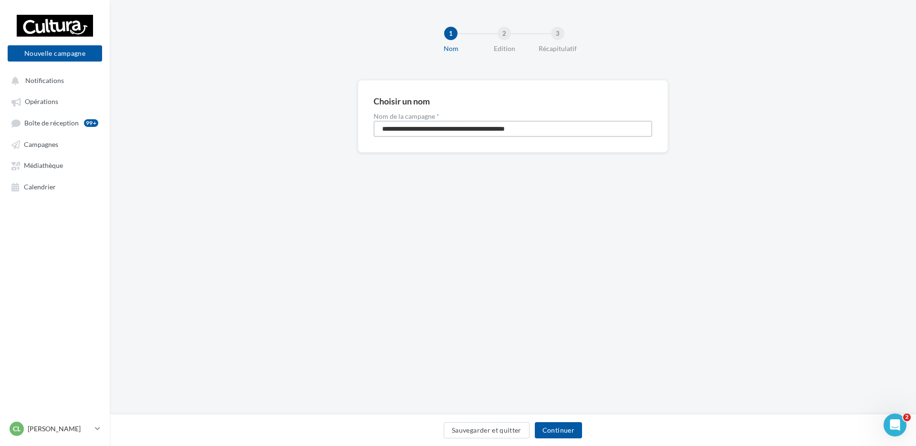
click at [440, 135] on input "**********" at bounding box center [513, 129] width 279 height 16
click at [441, 135] on input "**********" at bounding box center [513, 129] width 279 height 16
click at [438, 138] on div "**********" at bounding box center [513, 116] width 310 height 73
click at [443, 127] on input "**********" at bounding box center [513, 129] width 279 height 16
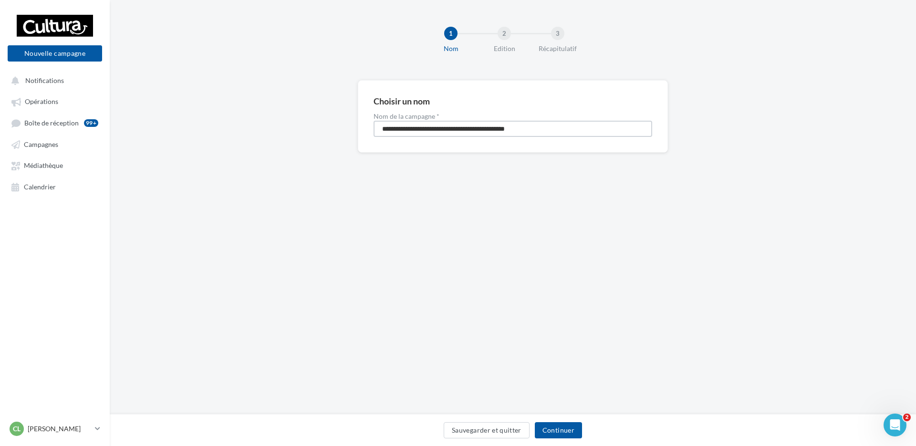
click at [443, 127] on input "**********" at bounding box center [513, 129] width 279 height 16
type input "**********"
click at [570, 433] on button "Continuer" at bounding box center [558, 430] width 47 height 16
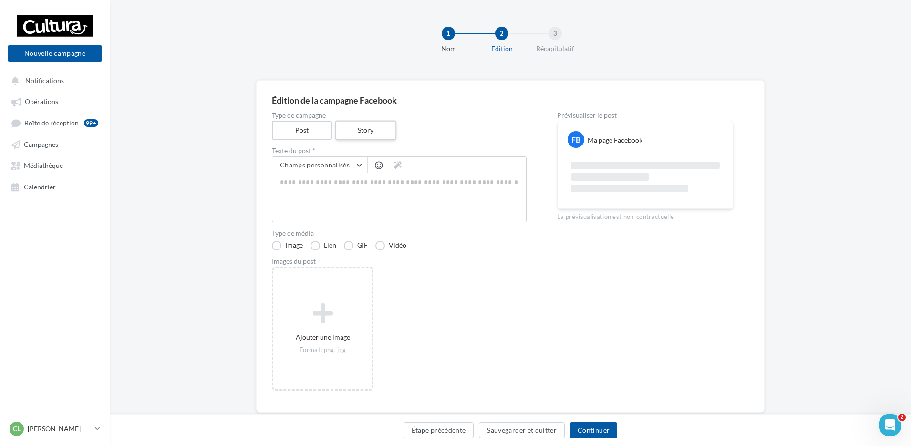
click at [370, 130] on label "Story" at bounding box center [365, 131] width 61 height 20
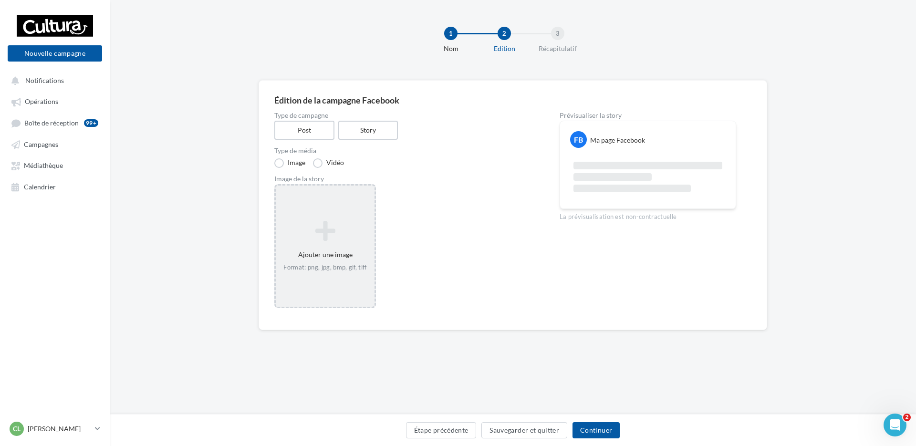
click at [335, 244] on div "Ajouter une image Format: png, jpg, bmp, gif, tiff" at bounding box center [325, 246] width 99 height 61
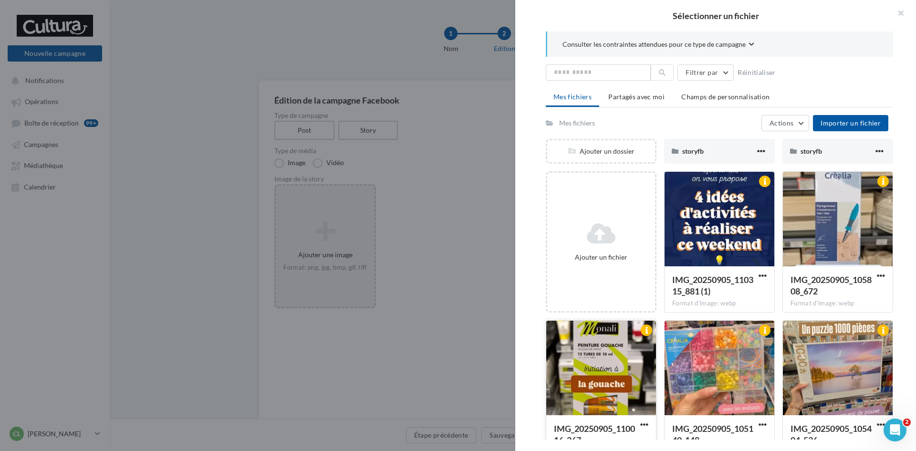
click at [607, 369] on div at bounding box center [601, 368] width 110 height 95
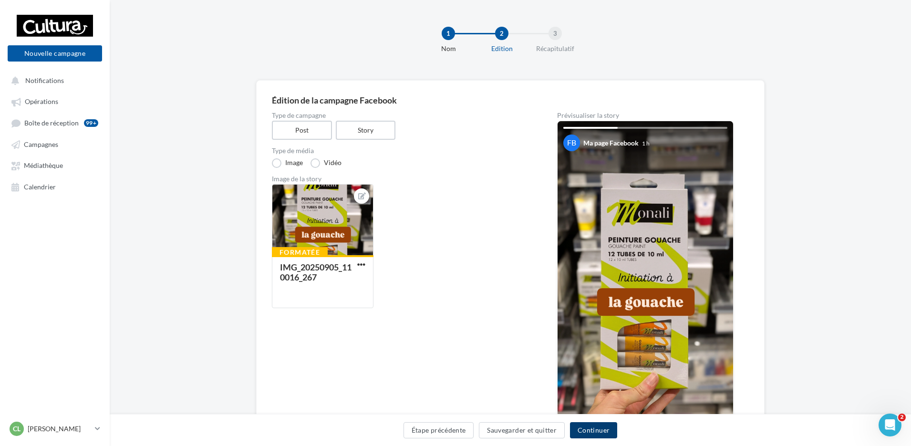
click at [602, 430] on button "Continuer" at bounding box center [593, 430] width 47 height 16
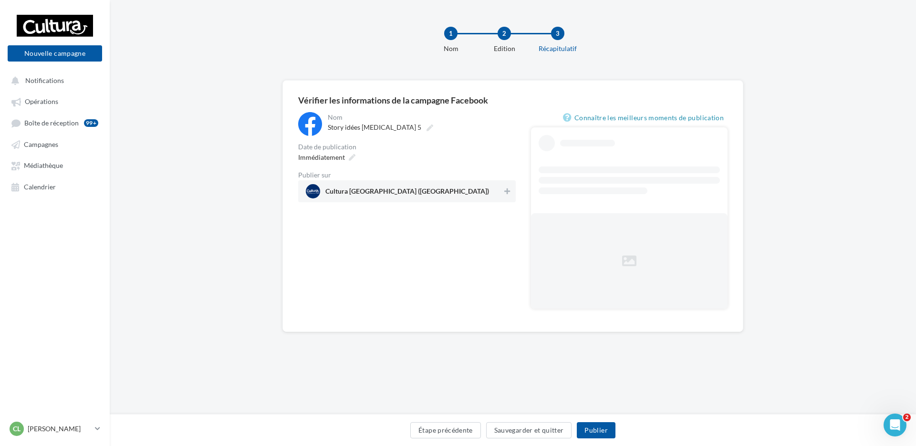
click at [436, 193] on span "Cultura Albertville (Albertville)" at bounding box center [404, 191] width 197 height 14
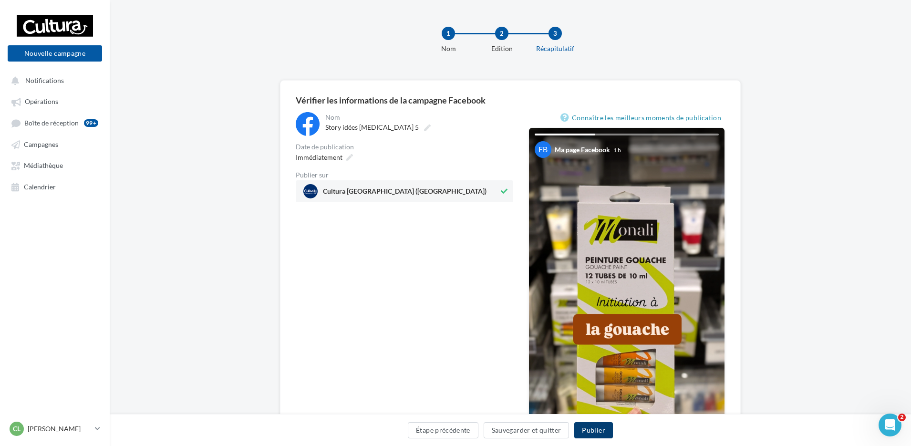
click at [598, 431] on button "Publier" at bounding box center [593, 430] width 38 height 16
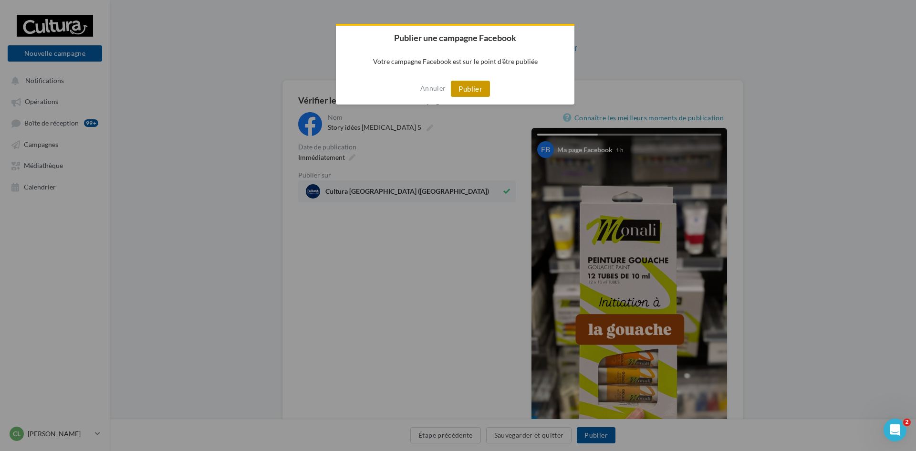
click at [475, 87] on button "Publier" at bounding box center [470, 89] width 39 height 16
